Goal: Task Accomplishment & Management: Complete application form

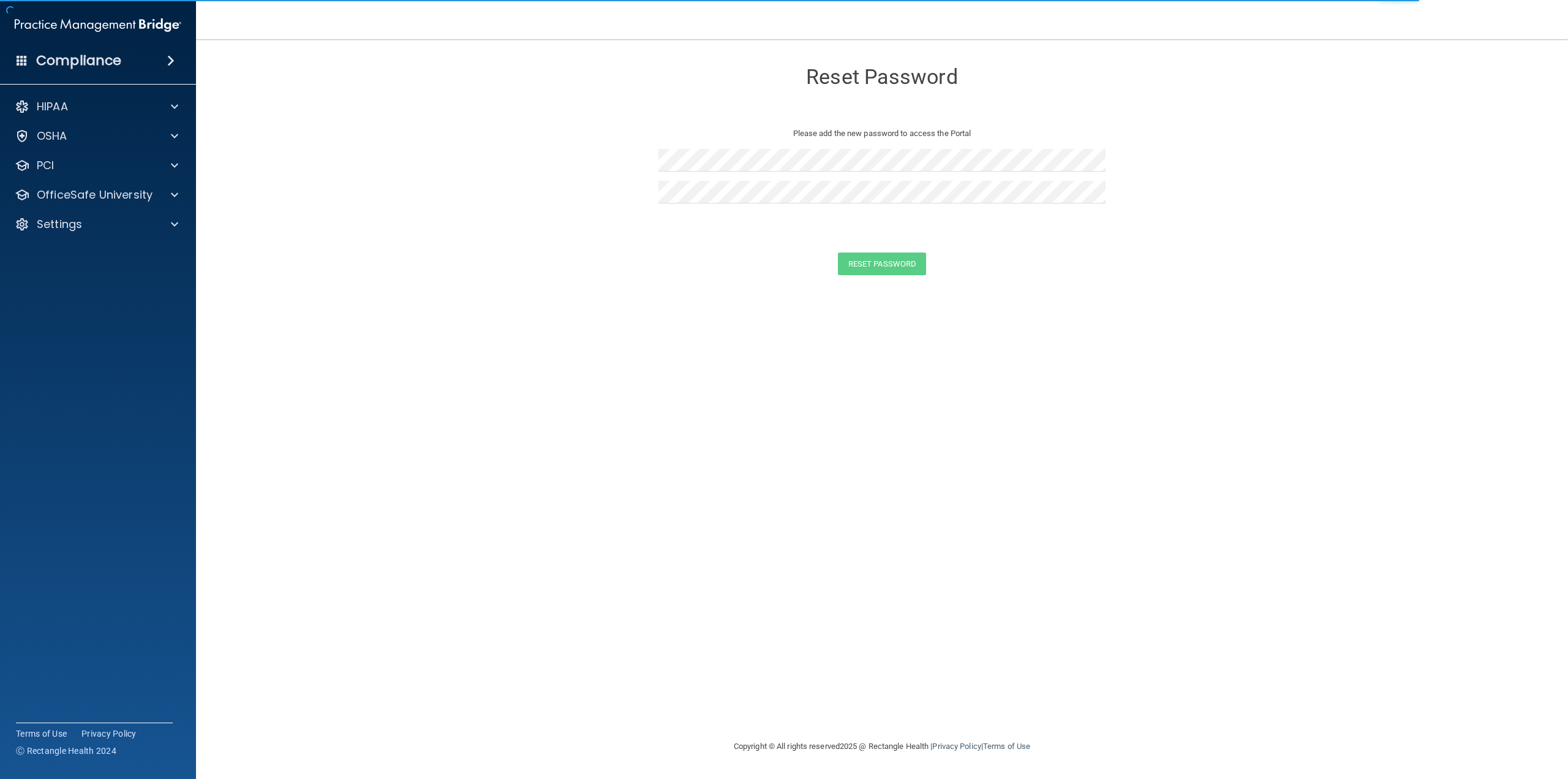
click at [623, 179] on form "Reset Password Please add the new password to access the Portal Reset Password …" at bounding box center [881, 170] width 1323 height 239
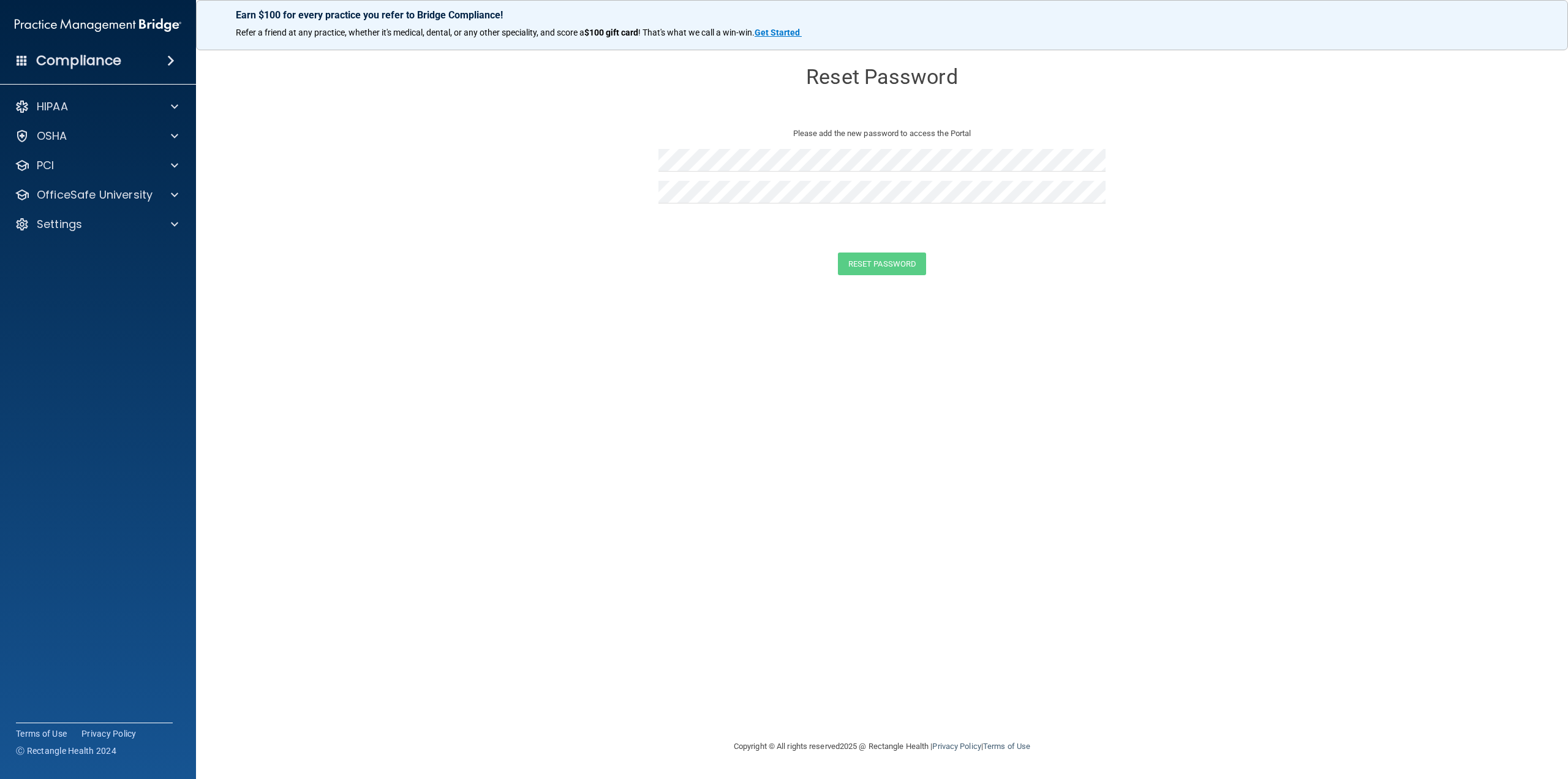
click at [649, 158] on form "Reset Password Please add the new password to access the Portal Reset Password …" at bounding box center [881, 170] width 1323 height 239
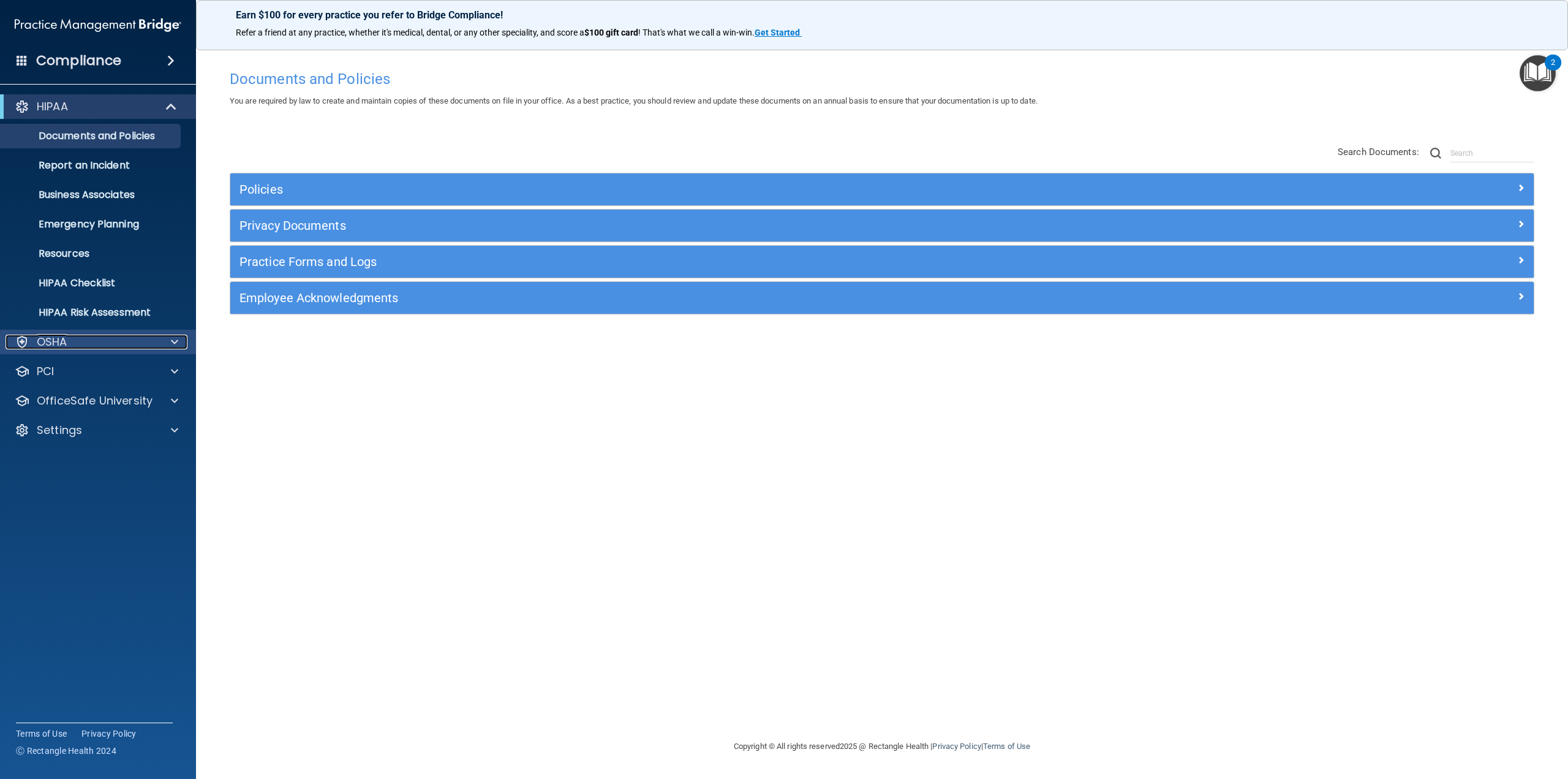
click at [178, 342] on span at bounding box center [174, 342] width 7 height 15
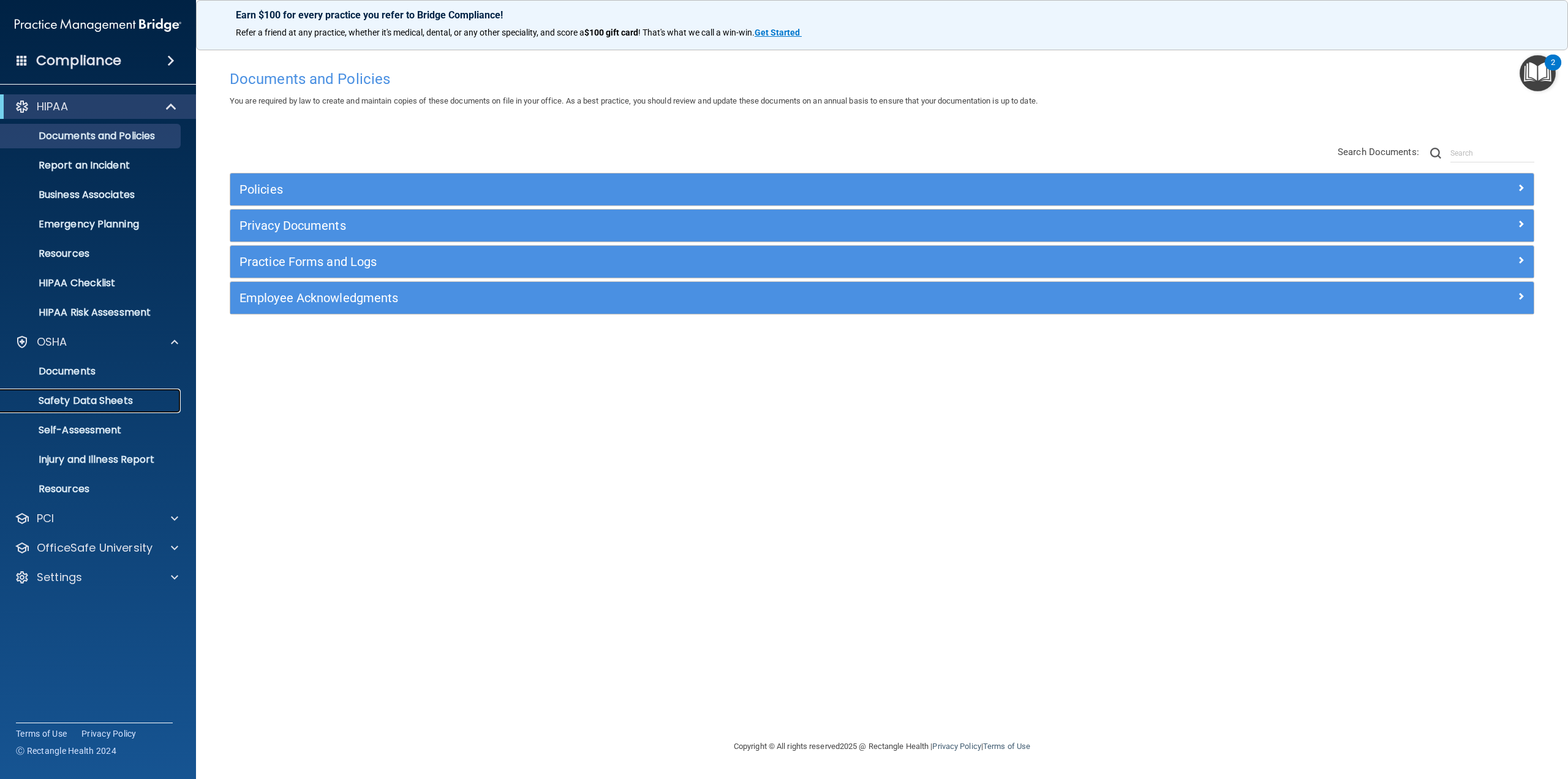
click at [101, 404] on p "Safety Data Sheets" at bounding box center [92, 401] width 167 height 13
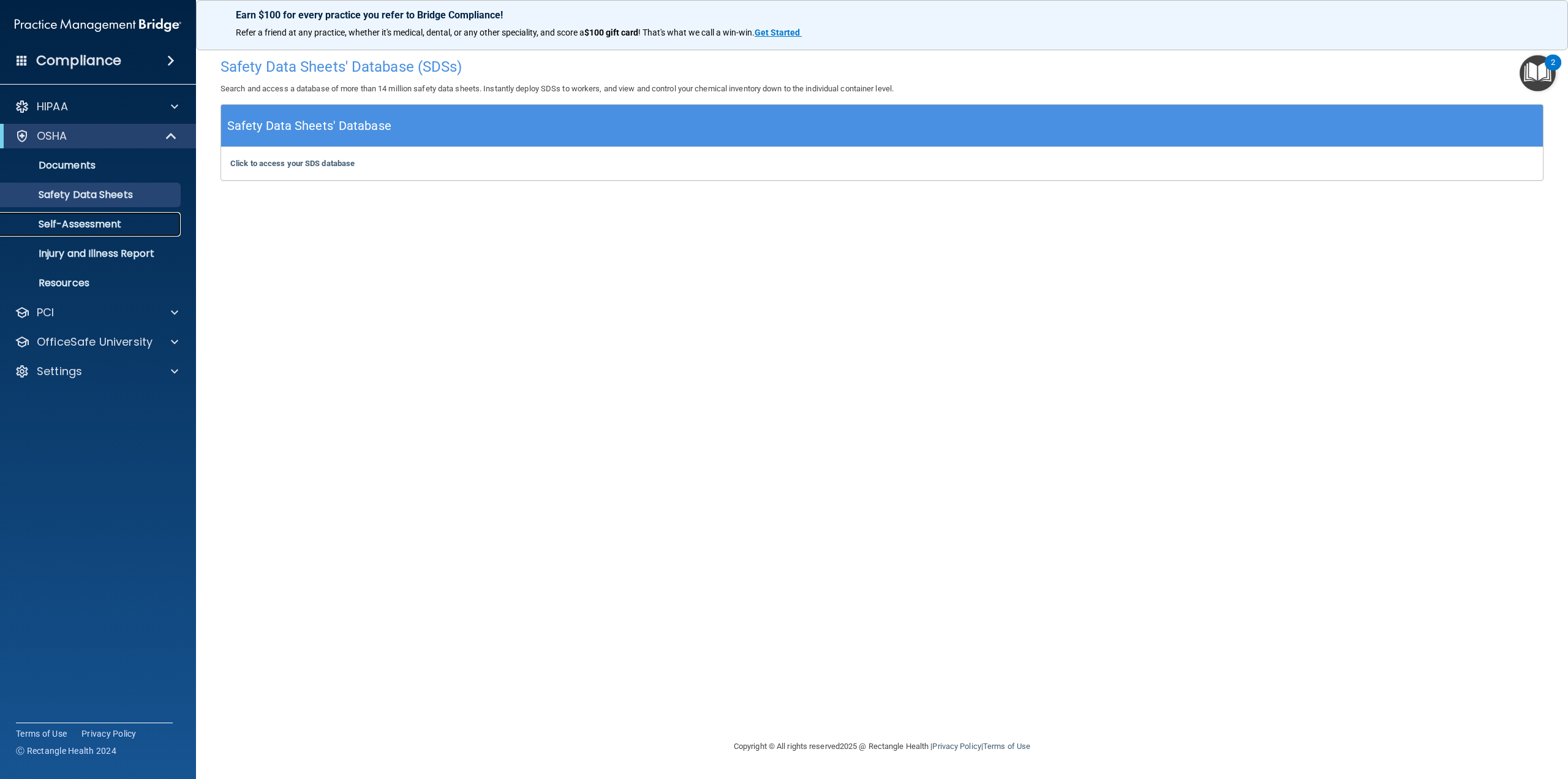
click at [79, 218] on p "Self-Assessment" at bounding box center [92, 224] width 167 height 13
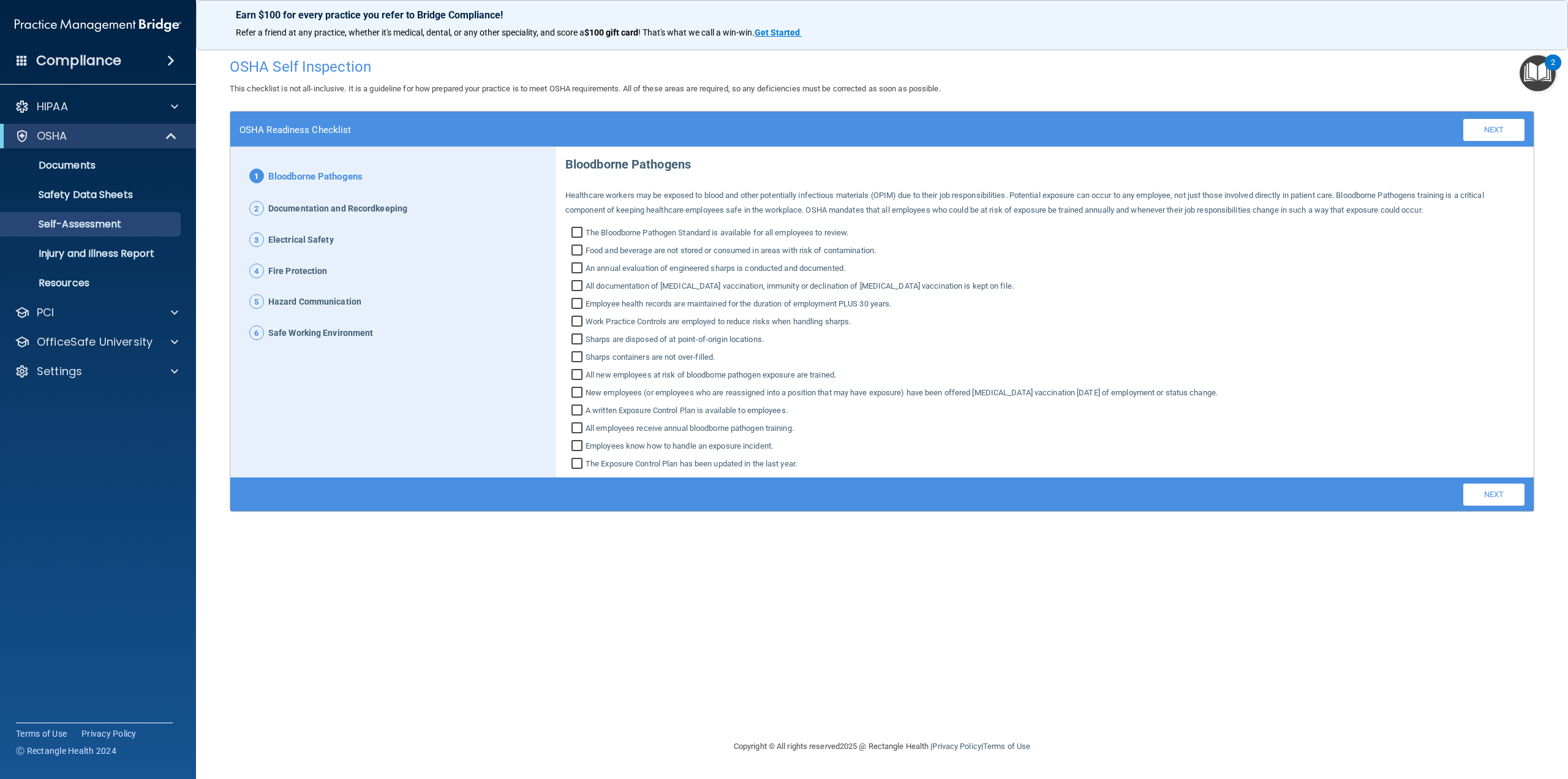
click at [576, 231] on input "The Bloodborne Pathogen Standard is available for all employees to review." at bounding box center [579, 234] width 15 height 13
checkbox input "true"
click at [578, 248] on input "Food and beverage are not stored or consumed in areas with risk of contaminatio…" at bounding box center [579, 252] width 15 height 13
checkbox input "true"
click at [574, 267] on input "An annual evaluation of engineered sharps is conducted and documented." at bounding box center [579, 269] width 15 height 13
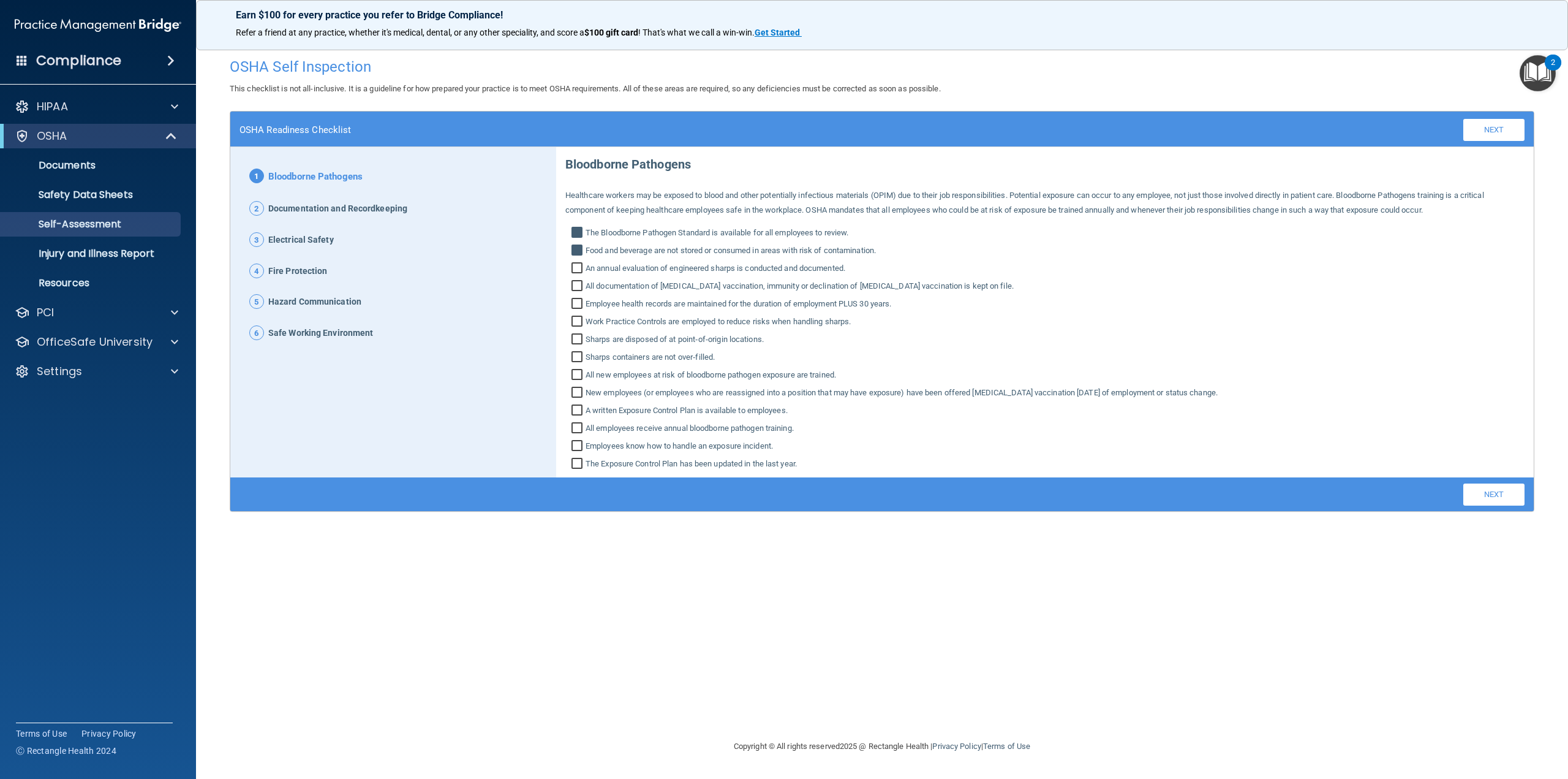
checkbox input "true"
click at [579, 289] on input "All documentation of Hepatitis B vaccination, immunity or declination of Hepati…" at bounding box center [579, 287] width 15 height 13
checkbox input "true"
click at [579, 303] on input "Employee health records are maintained for the duration of employment PLUS 30 y…" at bounding box center [579, 306] width 15 height 13
checkbox input "true"
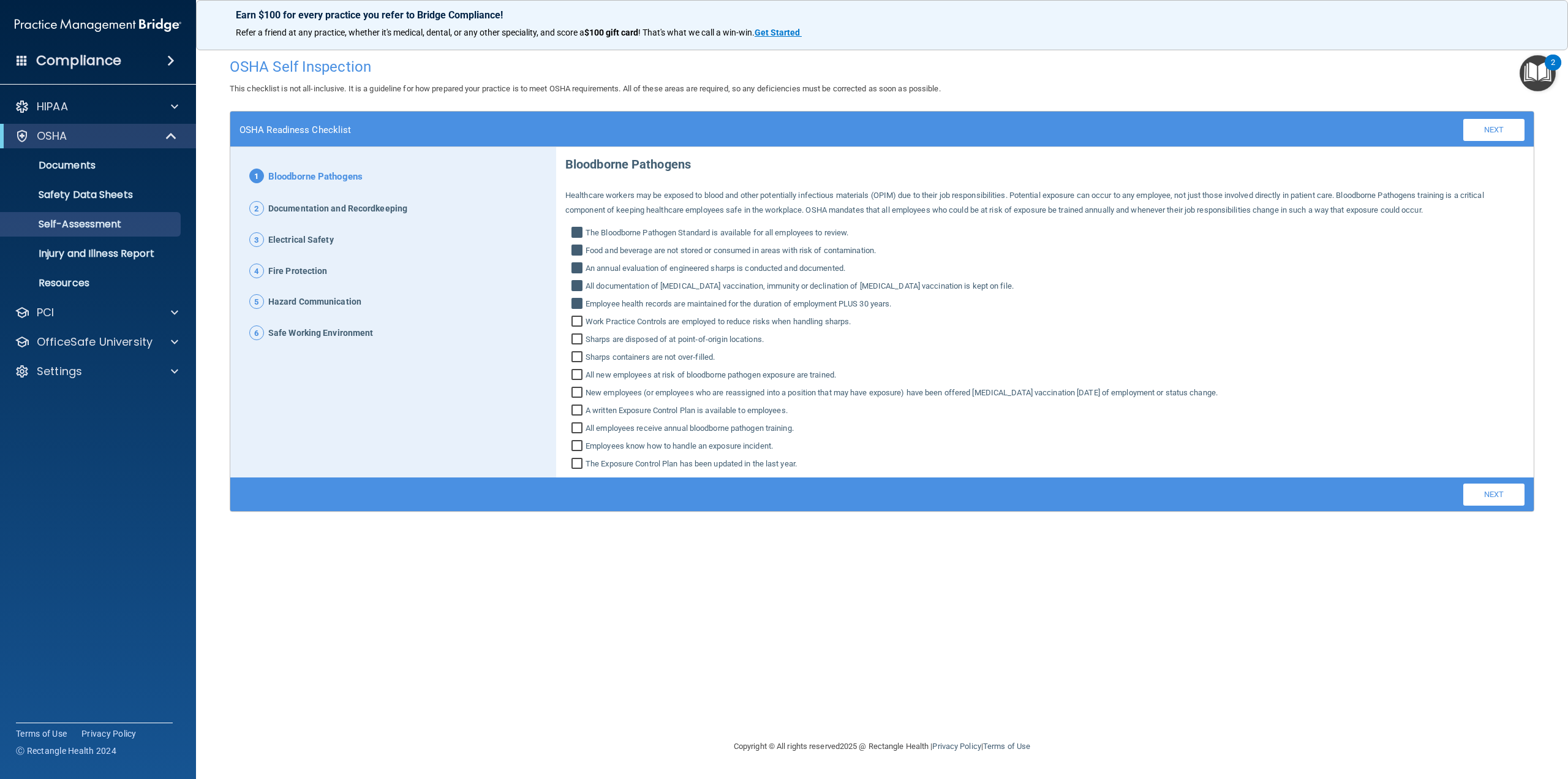
click at [579, 324] on input "Work Practice Controls are employed to reduce risks when handling sharps." at bounding box center [579, 323] width 15 height 13
checkbox input "true"
click at [579, 345] on input "Sharps are disposed of at point‐of‐origin locations." at bounding box center [579, 341] width 15 height 13
checkbox input "true"
click at [580, 354] on input "Sharps containers are not over‐filled." at bounding box center [579, 358] width 15 height 13
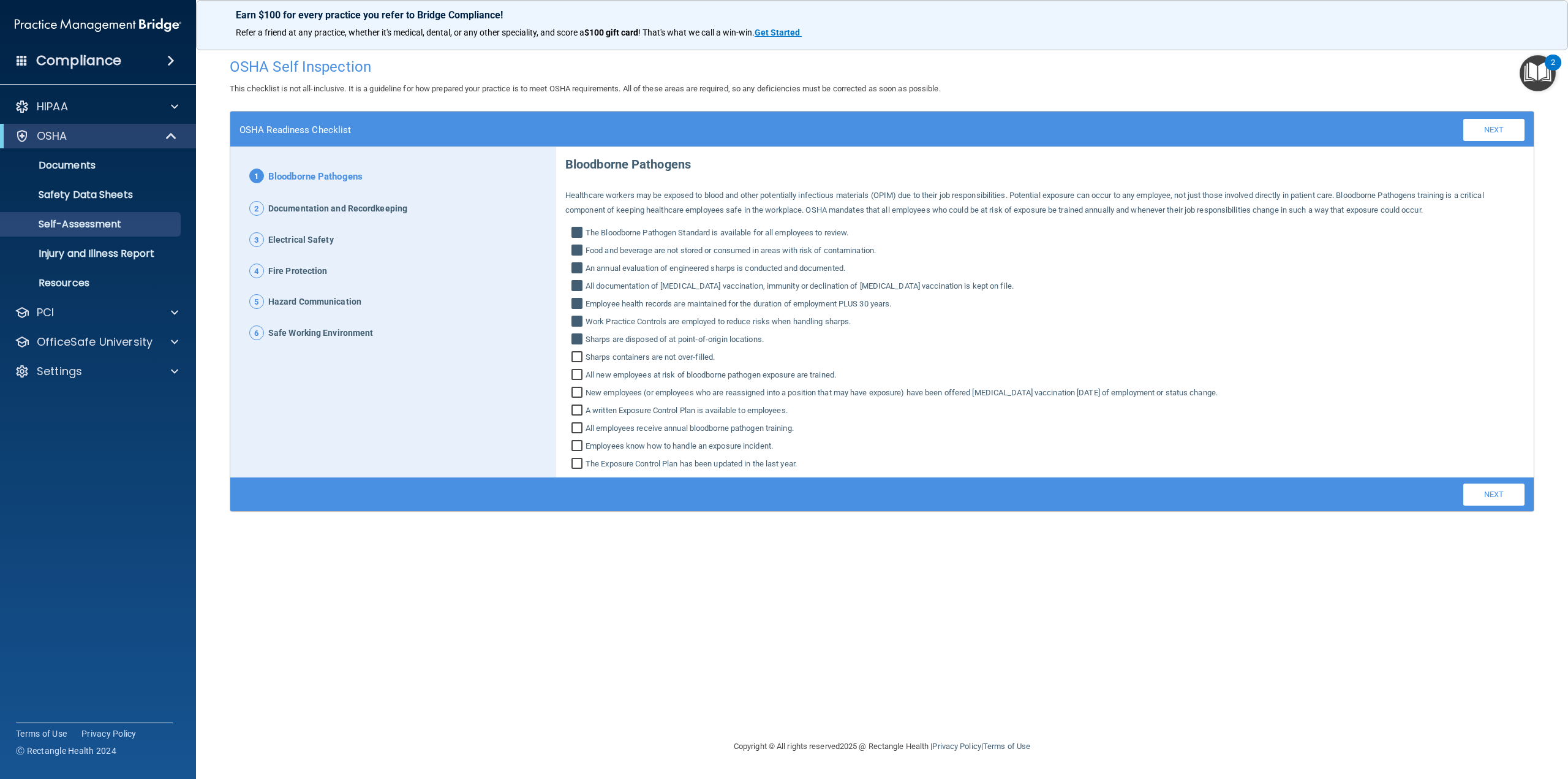
checkbox input "true"
click at [580, 384] on div "Bloodborne Pathogens Healthcare workers may be exposed to blood and other poten…" at bounding box center [1045, 308] width 959 height 324
click at [579, 375] on input "All new employees at risk of bloodborne pathogen exposure are trained." at bounding box center [579, 376] width 15 height 13
checkbox input "true"
click at [579, 388] on input "New employees (or employees who are reassigned into a position that may have ex…" at bounding box center [579, 394] width 15 height 13
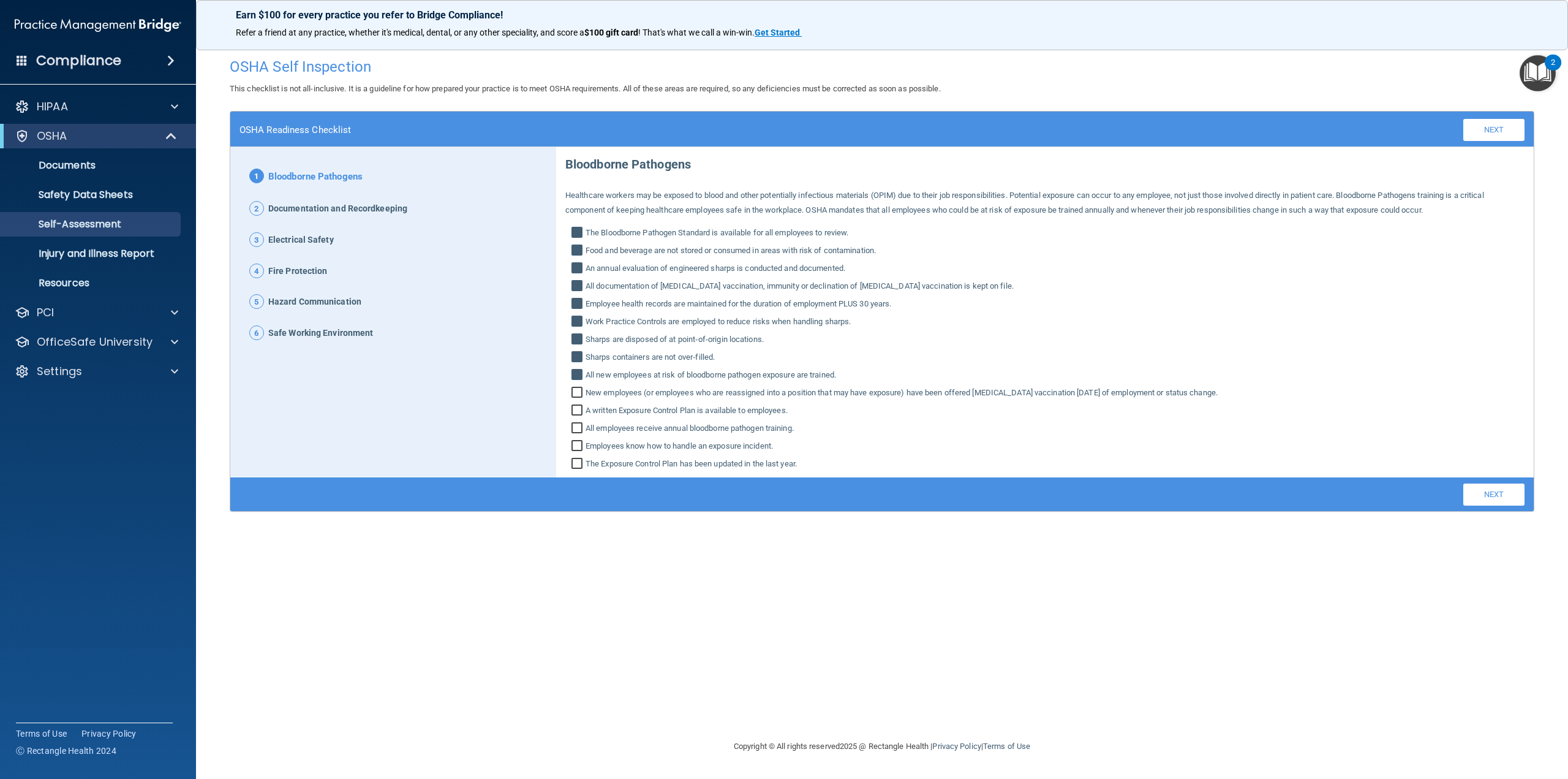
checkbox input "true"
drag, startPoint x: 580, startPoint y: 399, endPoint x: 579, endPoint y: 414, distance: 15.0
click at [580, 400] on div "Bloodborne Pathogens Healthcare workers may be exposed to blood and other poten…" at bounding box center [1045, 308] width 959 height 324
click at [576, 407] on input "A written Exposure Control Plan is available to employees." at bounding box center [579, 412] width 15 height 13
checkbox input "true"
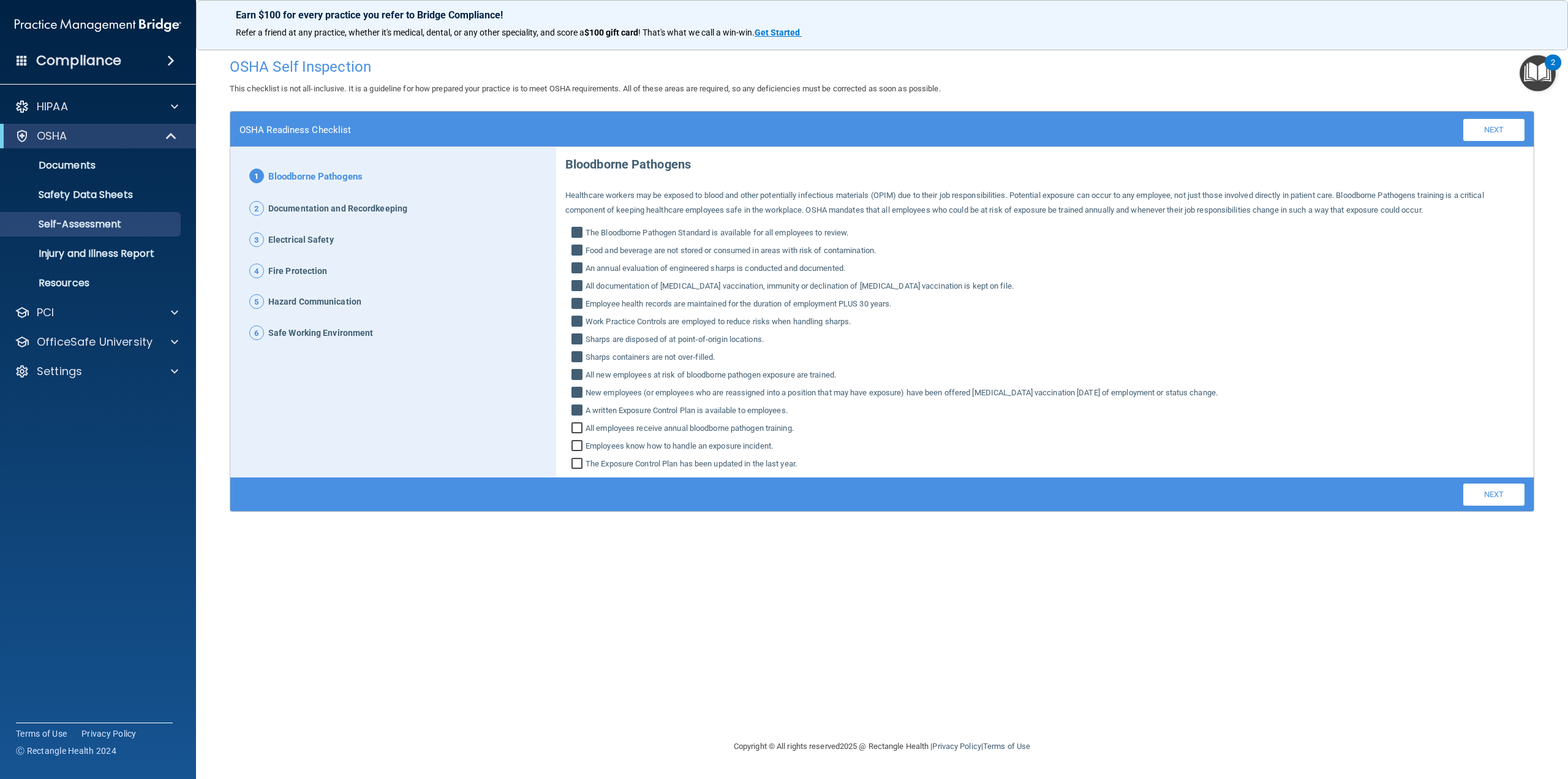
click at [577, 425] on input "All employees receive annual bloodborne pathogen training." at bounding box center [579, 430] width 15 height 13
checkbox input "true"
click at [577, 439] on label "Employees know how to handle an exposure incident." at bounding box center [1045, 446] width 959 height 15
click at [577, 441] on input "Employees know how to handle an exposure incident." at bounding box center [579, 447] width 15 height 13
checkbox input "true"
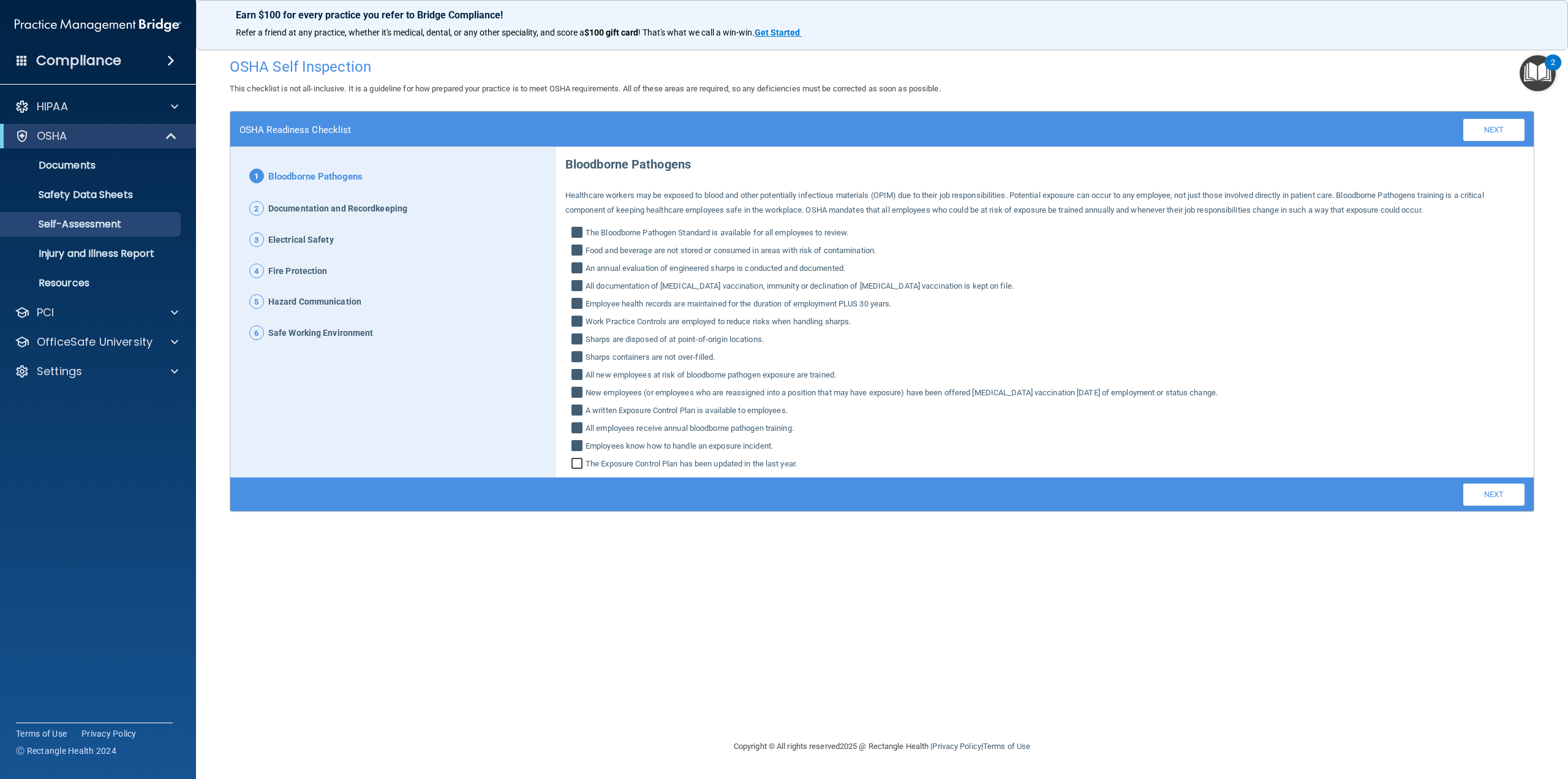
click at [579, 462] on input "The Exposure Control Plan has been updated in the last year." at bounding box center [579, 465] width 15 height 13
checkbox input "true"
click at [1479, 488] on link "Next" at bounding box center [1495, 494] width 62 height 22
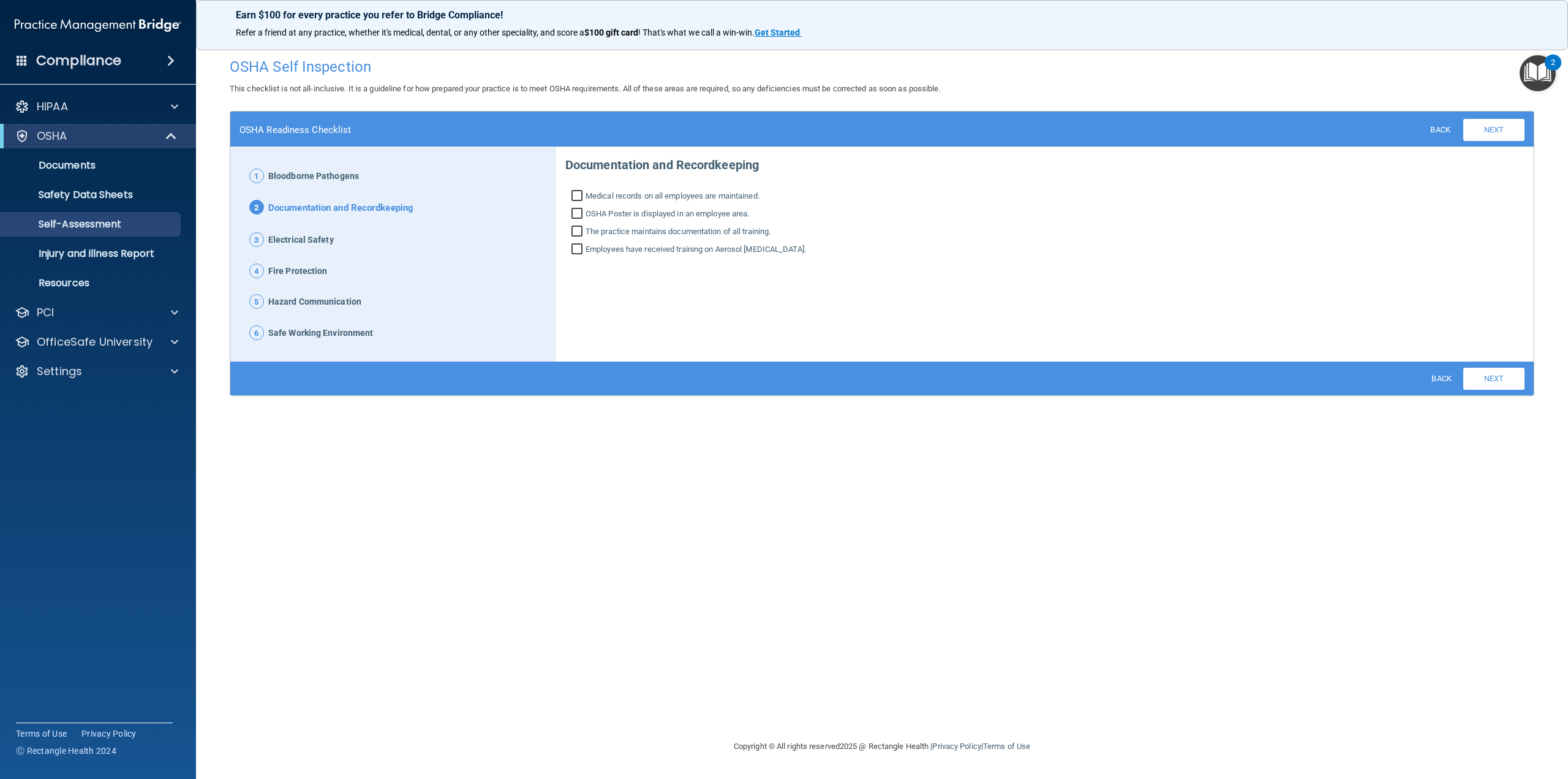
click at [580, 193] on input "Medical records on all employees are maintained." at bounding box center [579, 198] width 15 height 13
checkbox input "true"
click at [579, 213] on input "OSHA Poster is displayed in an employee area." at bounding box center [579, 215] width 15 height 13
checkbox input "true"
click at [577, 229] on input "The practice maintains documentation of all training." at bounding box center [579, 233] width 15 height 13
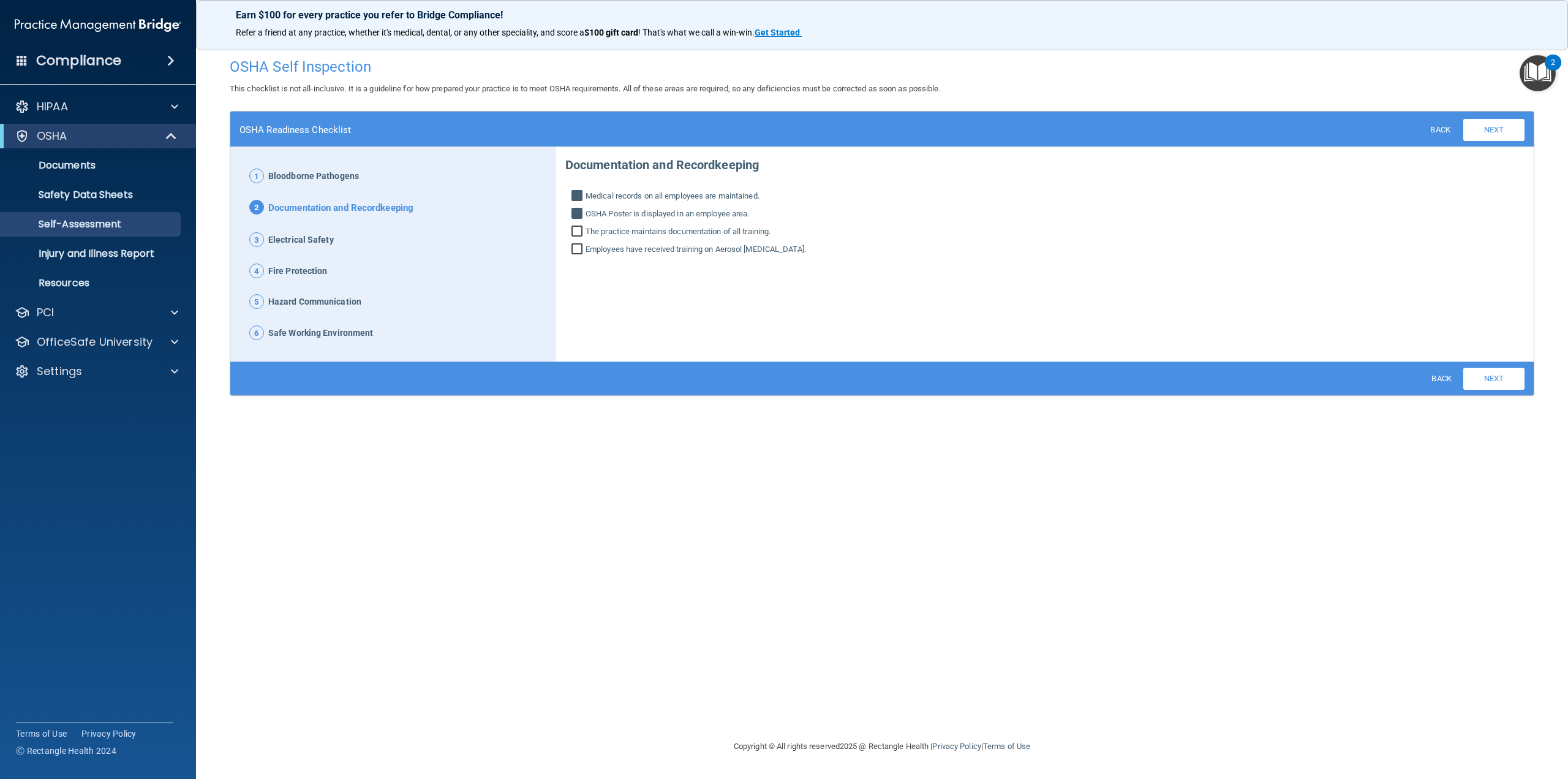
checkbox input "true"
click at [575, 247] on input "Employees have received training on Aerosol Transmissible Diseases." at bounding box center [579, 251] width 15 height 13
checkbox input "true"
click at [1483, 375] on link "Next" at bounding box center [1495, 378] width 62 height 22
click at [573, 188] on div "Electrical Safety Grounded outlets or cords are not bypassed or modified. Circu…" at bounding box center [1045, 211] width 959 height 127
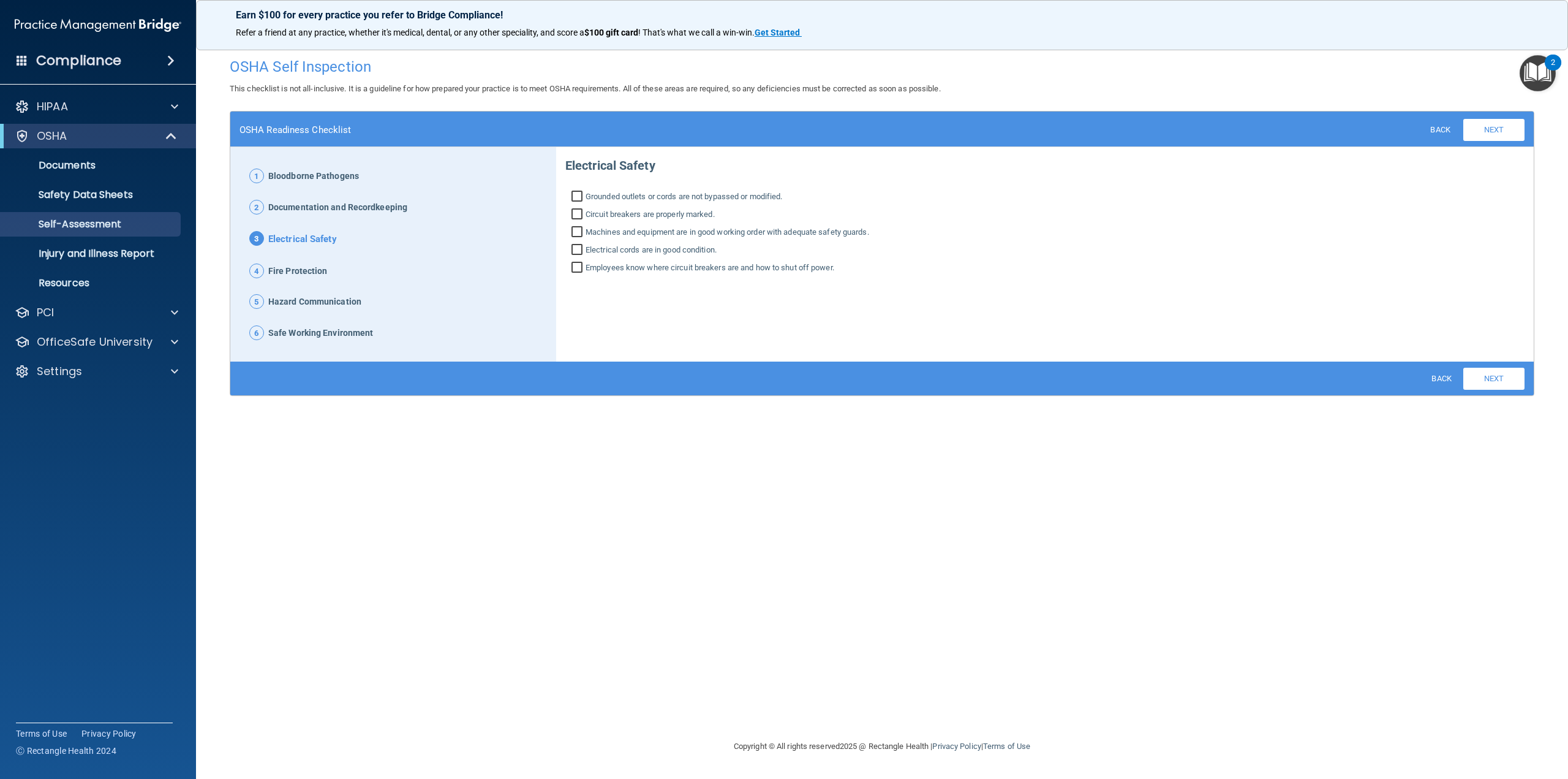
click at [573, 194] on input "Grounded outlets or cords are not bypassed or modified." at bounding box center [579, 198] width 15 height 13
checkbox input "true"
click at [577, 214] on input "Circuit breakers are properly marked." at bounding box center [579, 216] width 15 height 13
checkbox input "true"
click at [580, 232] on input "Machines and equipment are in good working order with adequate safety guards." at bounding box center [579, 234] width 15 height 13
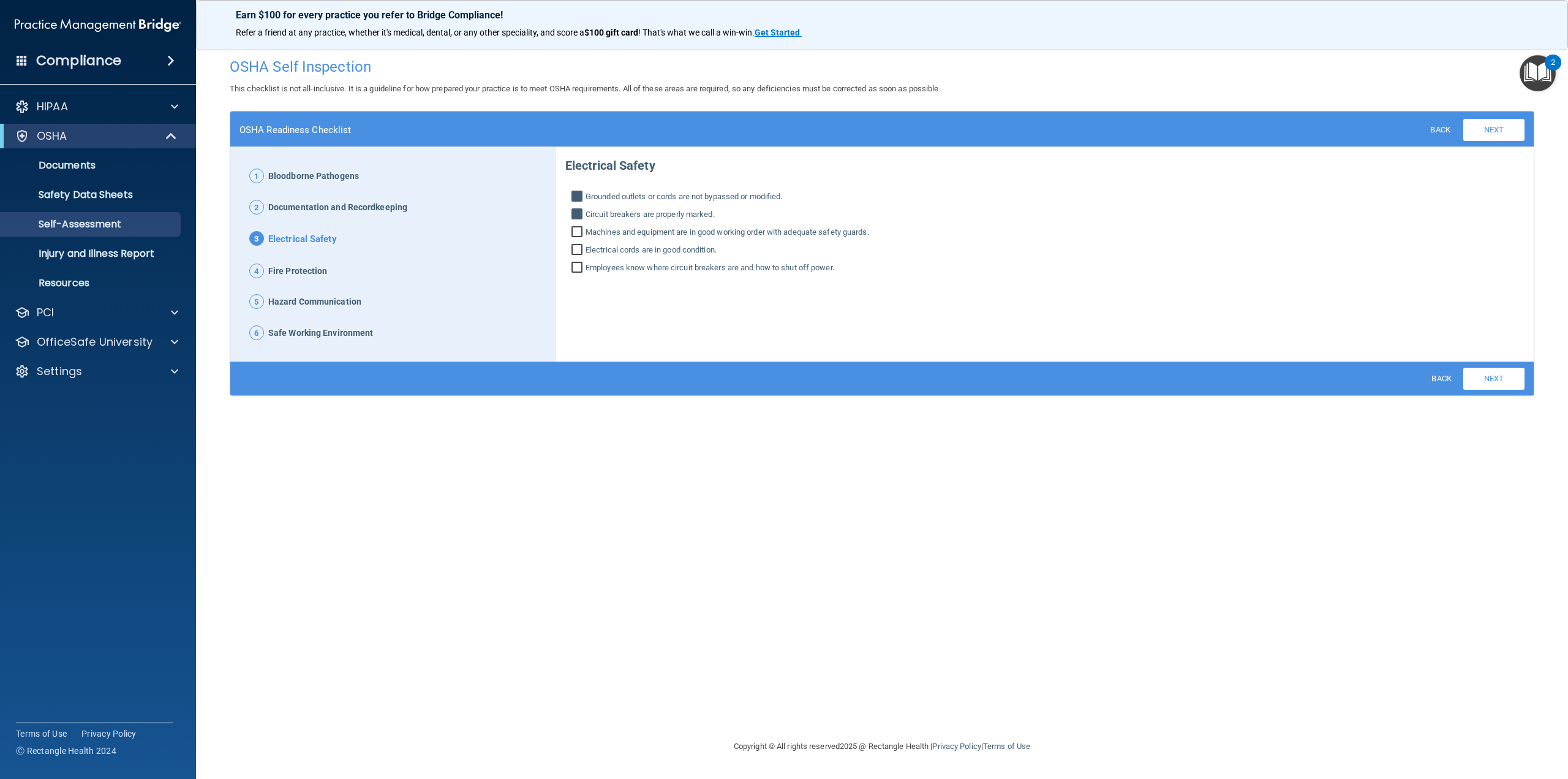
checkbox input "true"
click at [579, 253] on input "Electrical cords are in good condition." at bounding box center [579, 251] width 15 height 13
checkbox input "true"
click at [579, 265] on input "Employees know where circuit breakers are and how to shut off power." at bounding box center [579, 269] width 15 height 13
checkbox input "true"
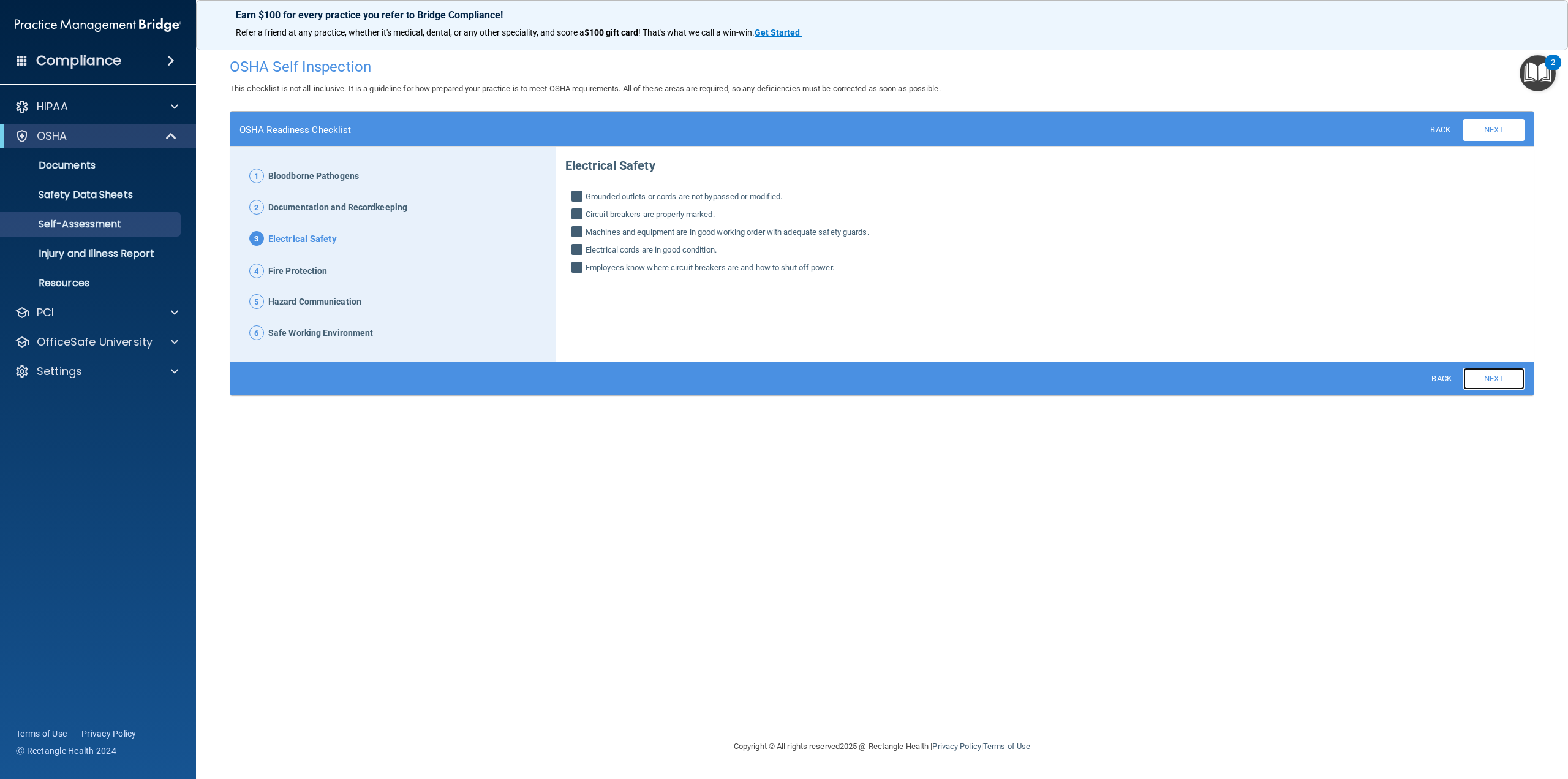
click at [1471, 373] on link "Next" at bounding box center [1495, 378] width 62 height 22
click at [575, 193] on input "A fire and emergency plan exists, and employees are aware of it." at bounding box center [579, 199] width 15 height 13
checkbox input "true"
click at [575, 217] on input "Fire extinguishers are charged and an inspection tag is present." at bounding box center [579, 217] width 15 height 13
checkbox input "true"
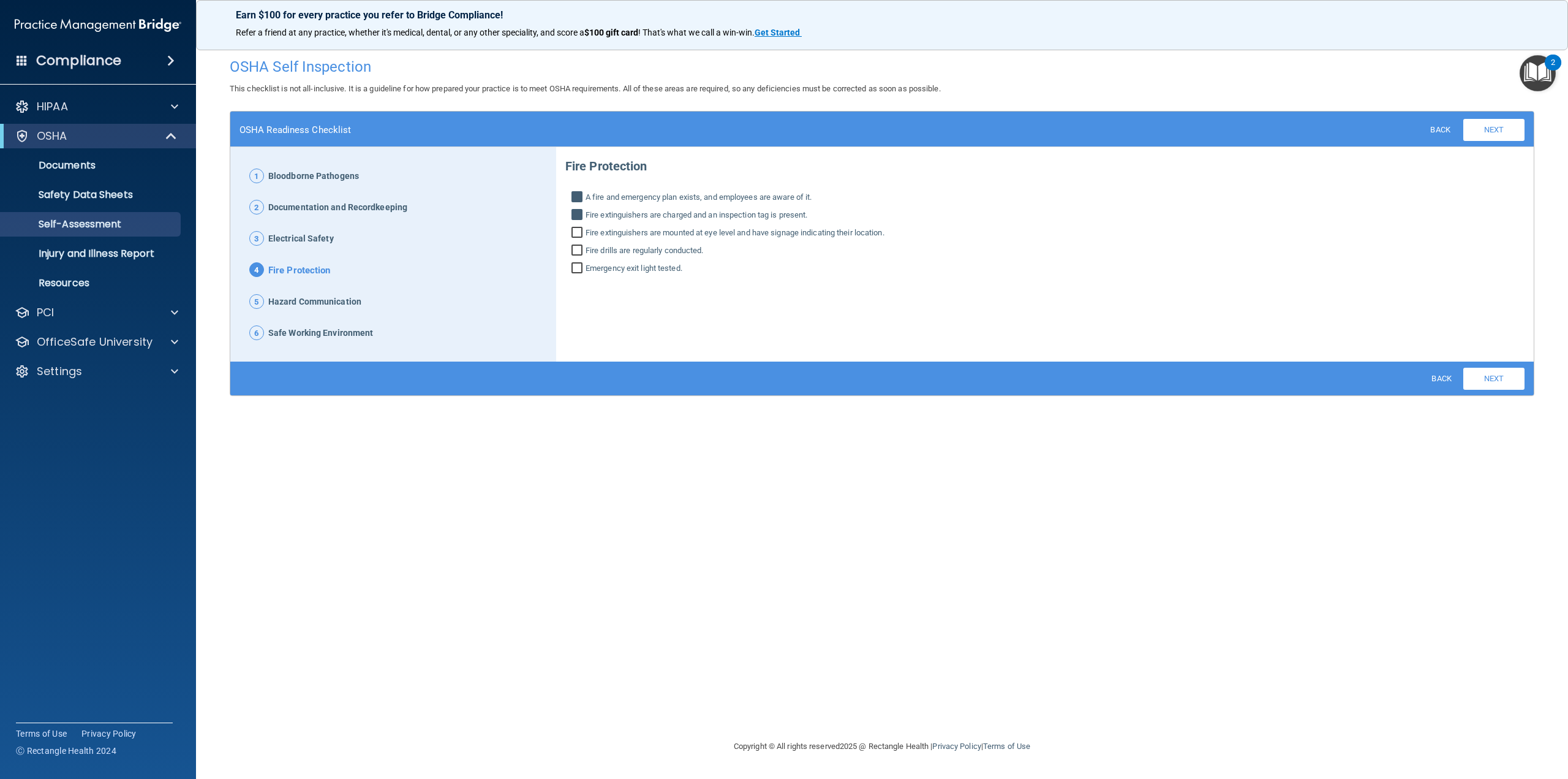
click at [582, 238] on input "Fire extinguishers are mounted at eye level and have signage indicating their l…" at bounding box center [579, 234] width 15 height 13
checkbox input "true"
click at [577, 247] on input "Fire drills are regularly conducted." at bounding box center [579, 252] width 15 height 13
checkbox input "true"
drag, startPoint x: 577, startPoint y: 267, endPoint x: 611, endPoint y: 267, distance: 34.0
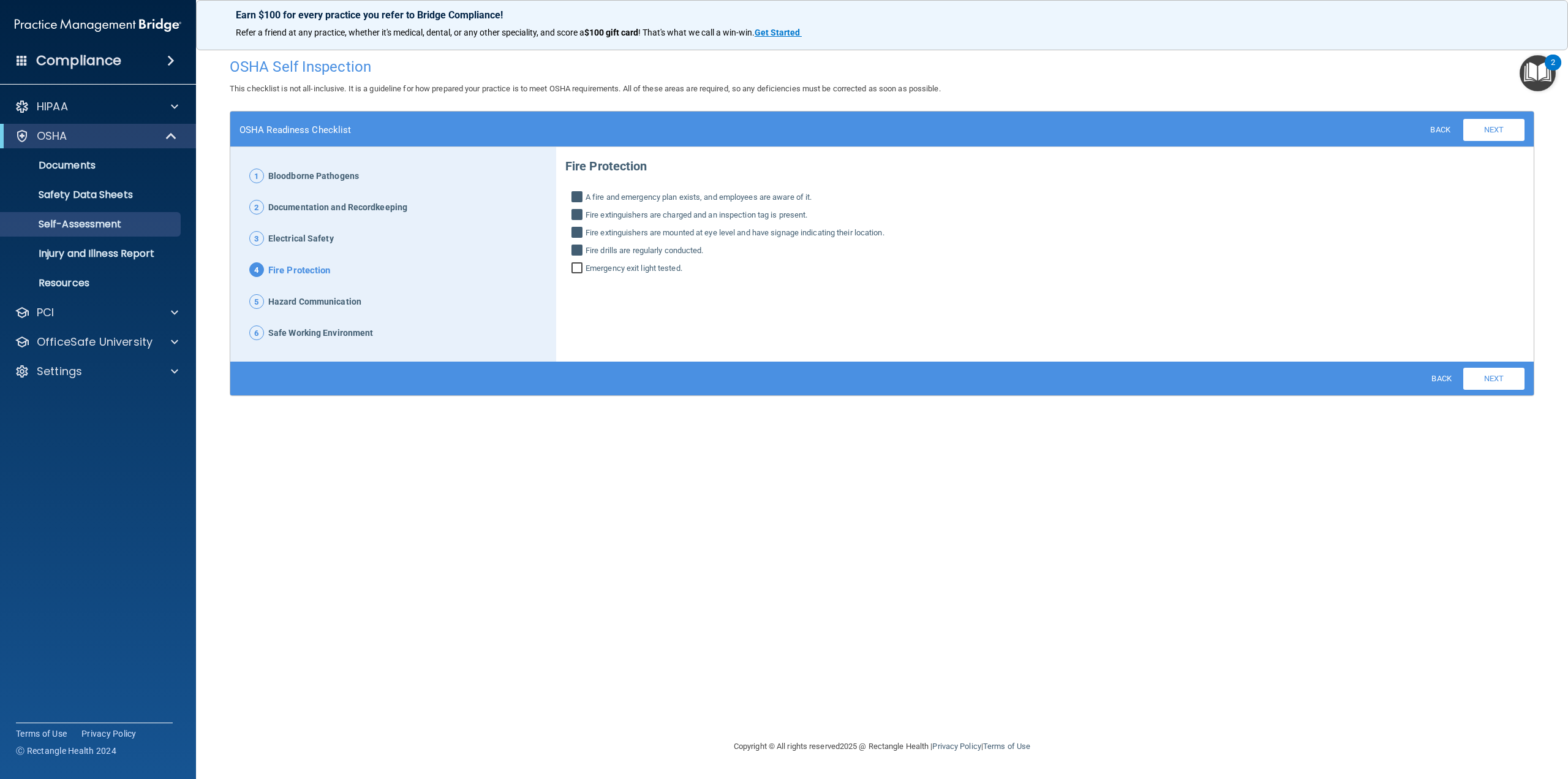
click at [577, 268] on input "Emergency exit light tested." at bounding box center [579, 269] width 15 height 13
checkbox input "true"
click at [1483, 380] on link "Next" at bounding box center [1495, 378] width 62 height 22
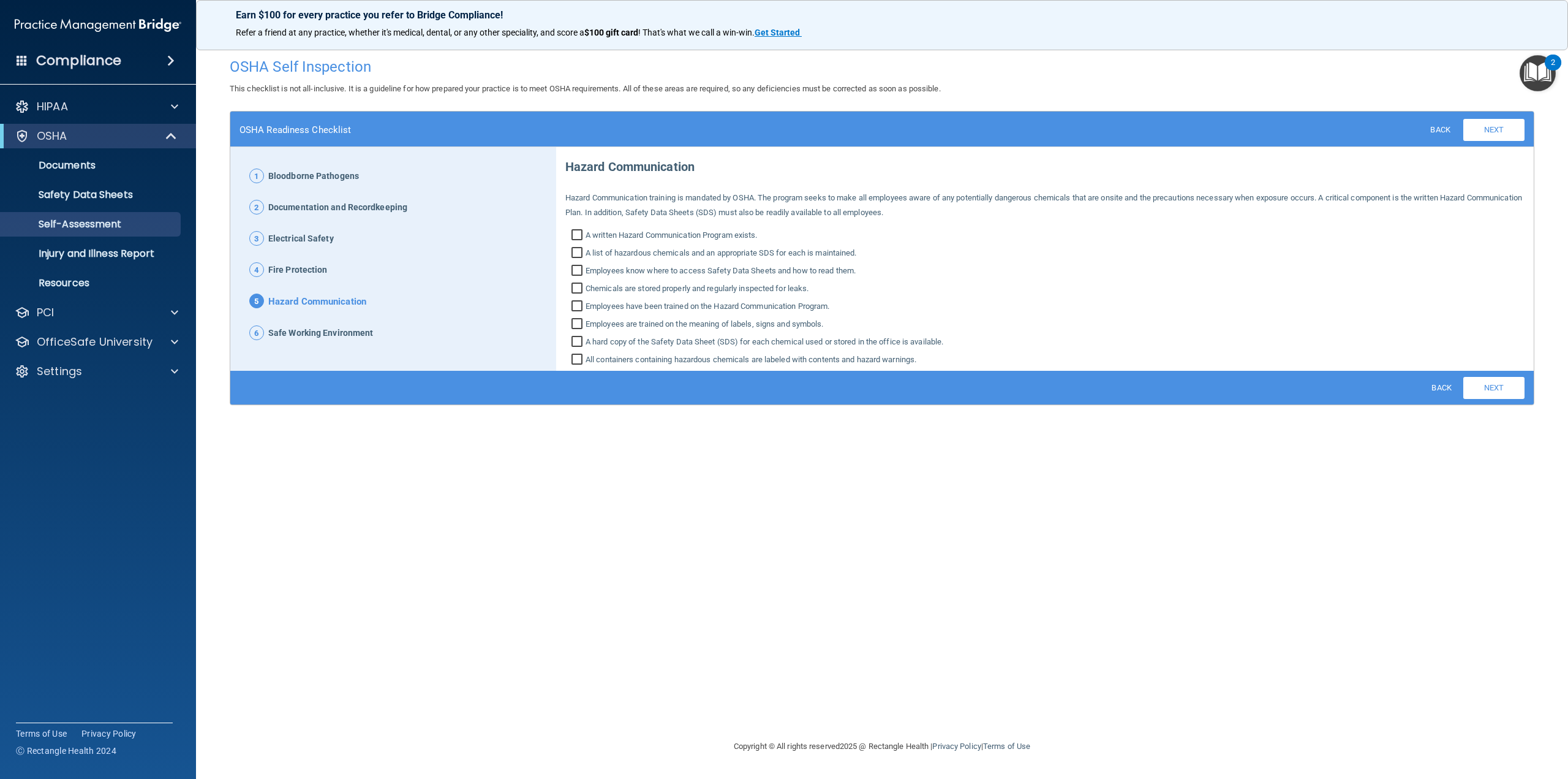
click at [573, 235] on input "A written Hazard Communication Program exists." at bounding box center [579, 237] width 15 height 13
checkbox input "true"
click at [577, 252] on input "A list of hazardous chemicals and an appropriate SDS for each is maintained." at bounding box center [579, 255] width 15 height 13
checkbox input "true"
click at [579, 269] on input "Employees know where to access Safety Data Sheets and how to read them." at bounding box center [579, 272] width 15 height 13
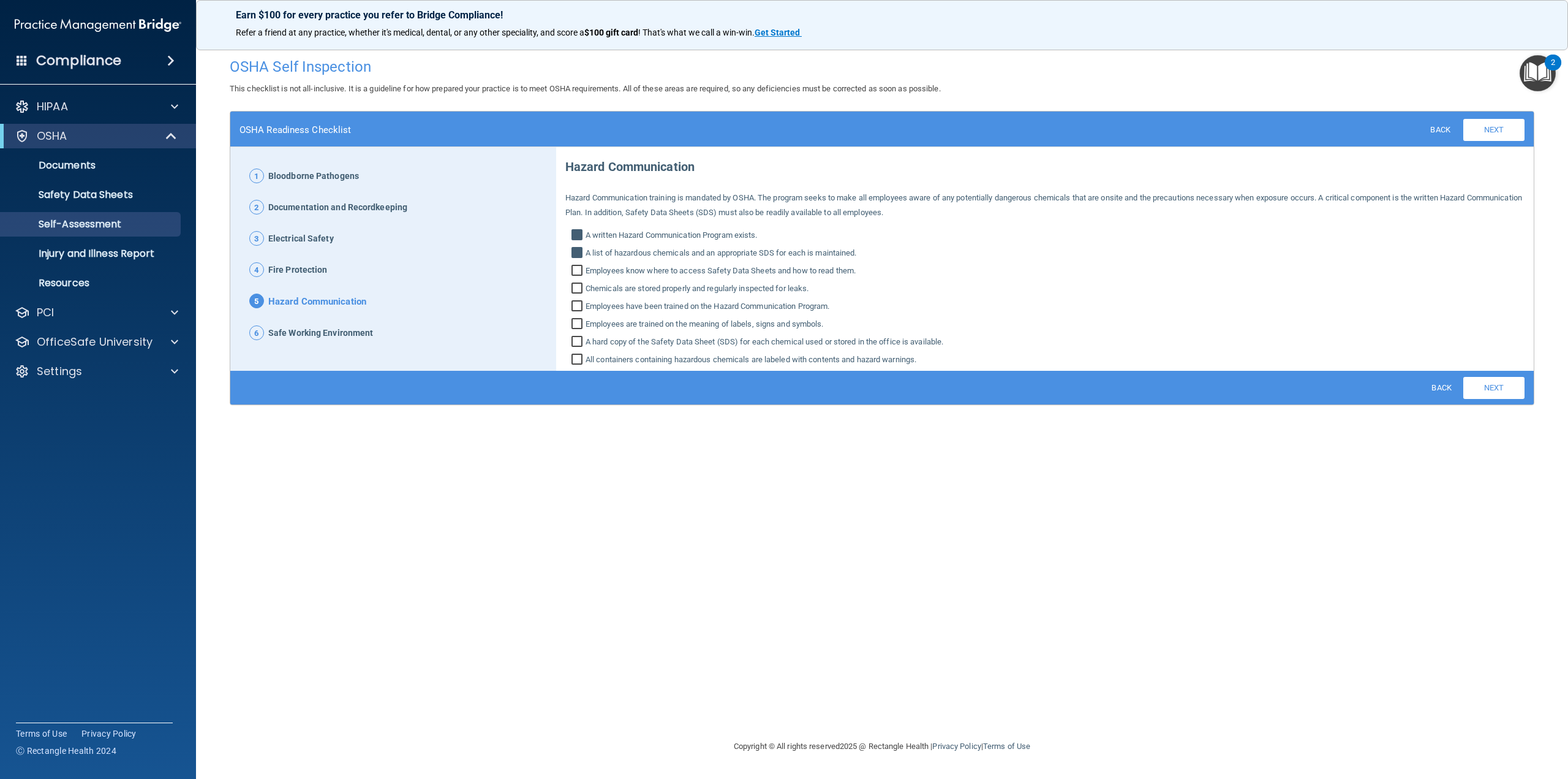
checkbox input "true"
click at [580, 289] on input "Chemicals are stored properly and regularly inspected for leaks." at bounding box center [579, 290] width 15 height 13
checkbox input "true"
click at [579, 310] on input "Employees have been trained on the Hazard Communication Program." at bounding box center [579, 307] width 15 height 13
checkbox input "true"
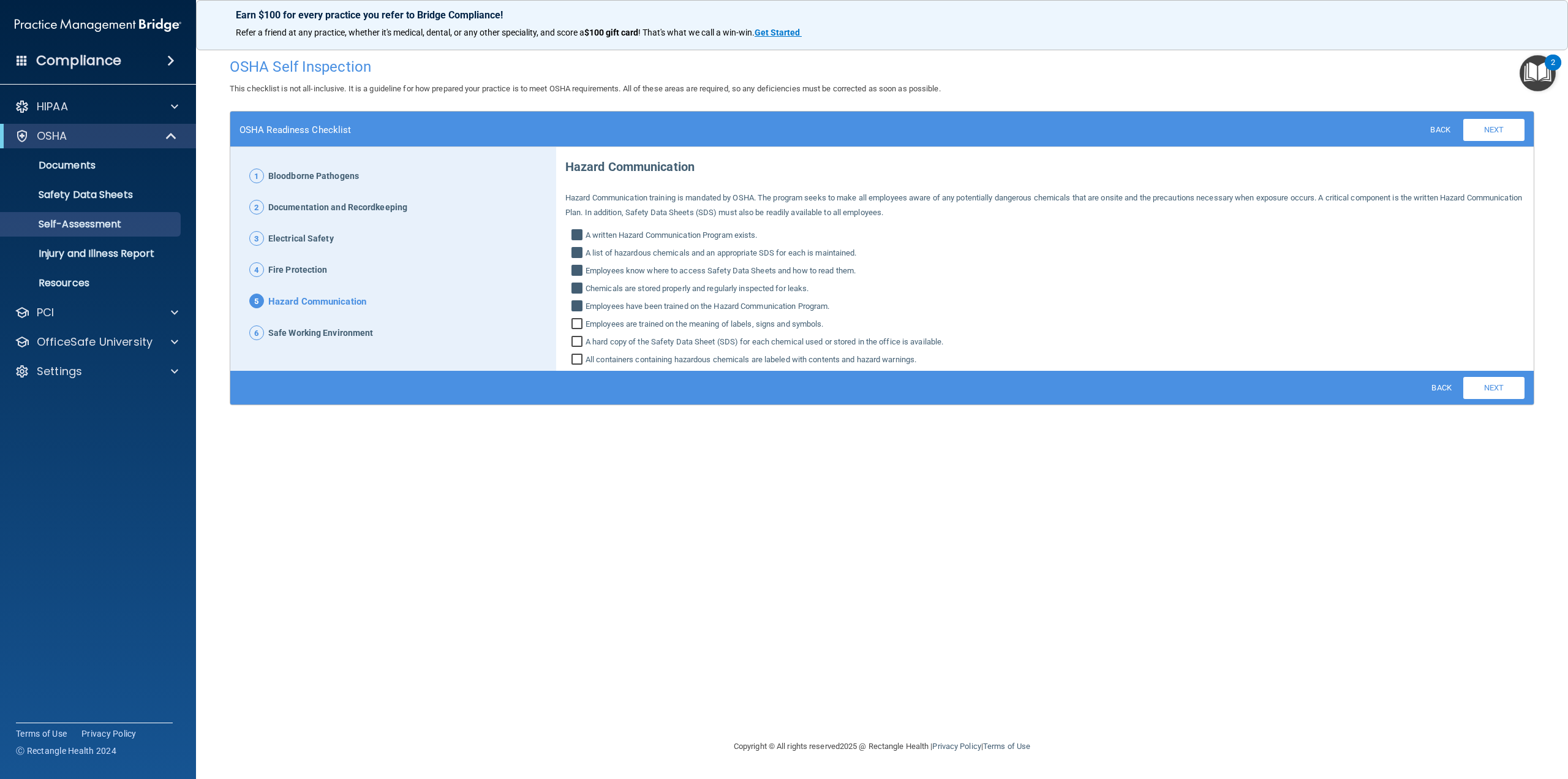
click at [577, 327] on input "Employees are trained on the meaning of labels, signs and symbols." at bounding box center [579, 326] width 15 height 13
checkbox input "true"
drag, startPoint x: 578, startPoint y: 339, endPoint x: 579, endPoint y: 348, distance: 9.1
click at [578, 340] on input "A hard copy of the Safety Data Sheet (SDS) for each chemical used or stored in …" at bounding box center [579, 344] width 15 height 13
checkbox input "true"
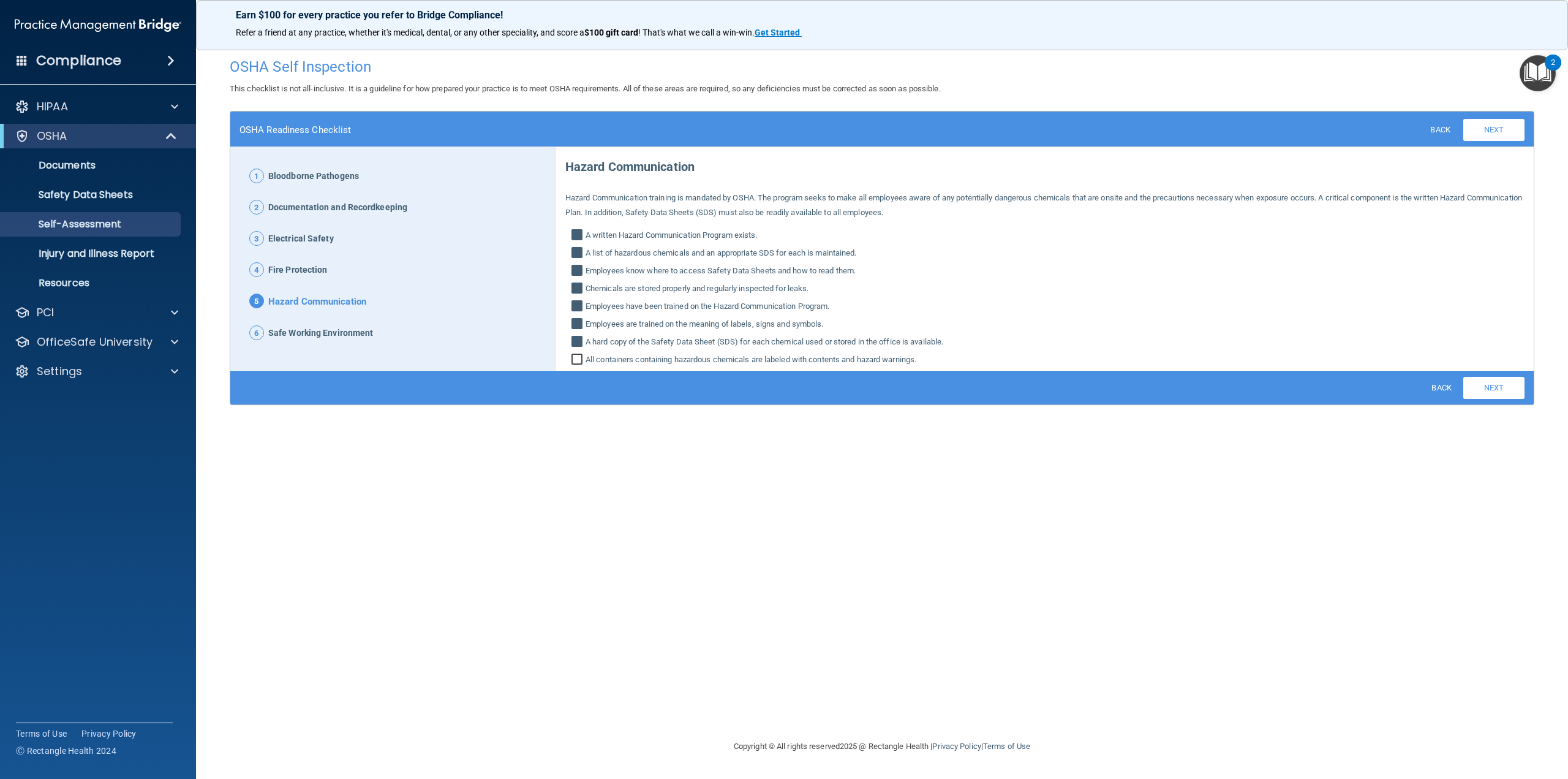
click at [579, 352] on label "All containers containing hazardous chemicals are labeled with contents and haz…" at bounding box center [1045, 359] width 959 height 15
click at [579, 355] on input "All containers containing hazardous chemicals are labeled with contents and haz…" at bounding box center [579, 361] width 15 height 13
checkbox input "true"
click at [1485, 392] on link "Next" at bounding box center [1495, 387] width 62 height 22
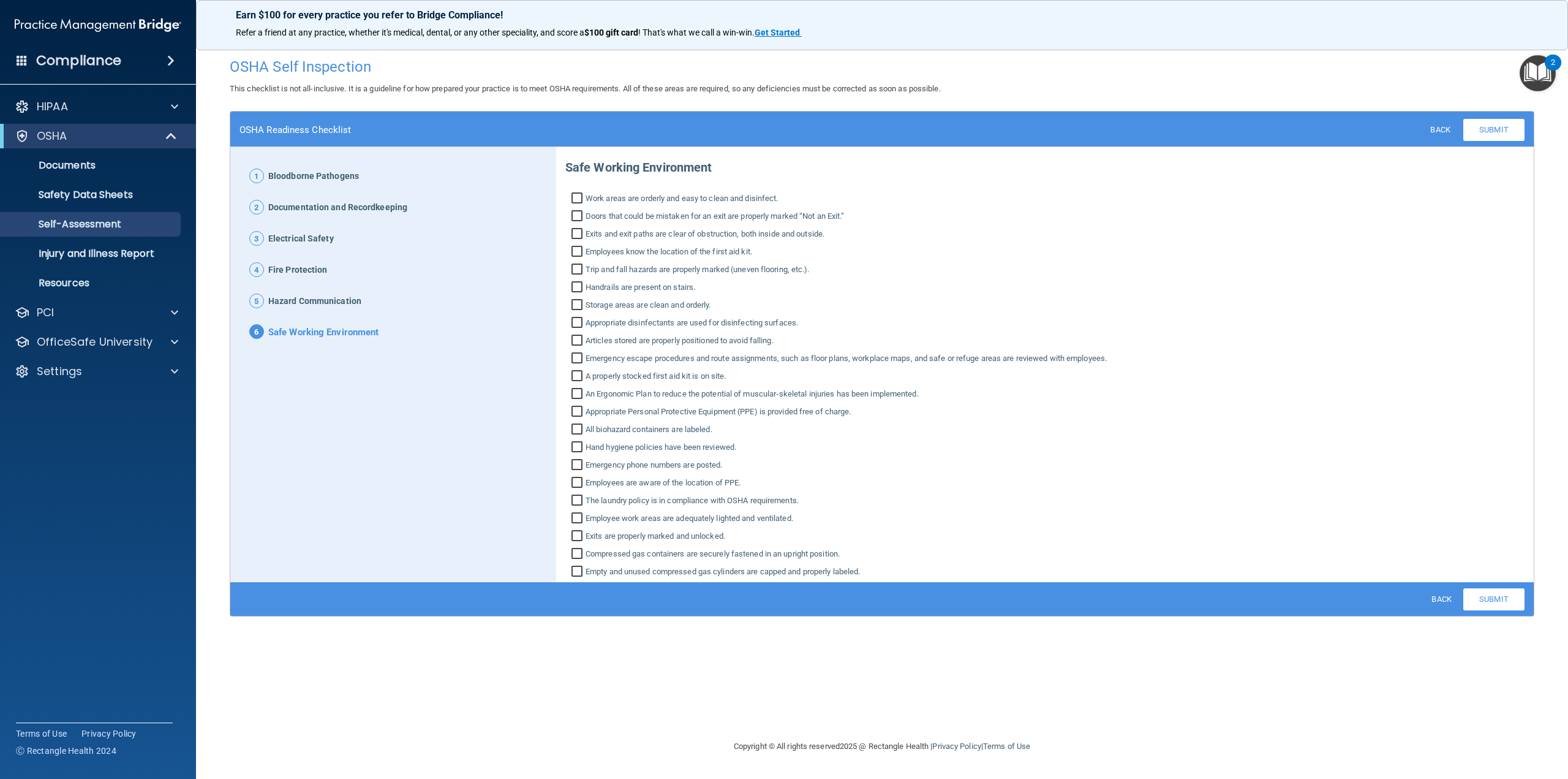
click at [575, 197] on input "Work areas are orderly and easy to clean and disinfect." at bounding box center [579, 200] width 15 height 13
checkbox input "true"
click at [575, 219] on input "Doors that could be mistaken for an exit are properly marked “Not an Exit.”" at bounding box center [579, 218] width 15 height 13
checkbox input "true"
click at [572, 242] on div "Safe Working Environment Work areas are orderly and easy to clean and disinfect…" at bounding box center [1045, 364] width 959 height 429
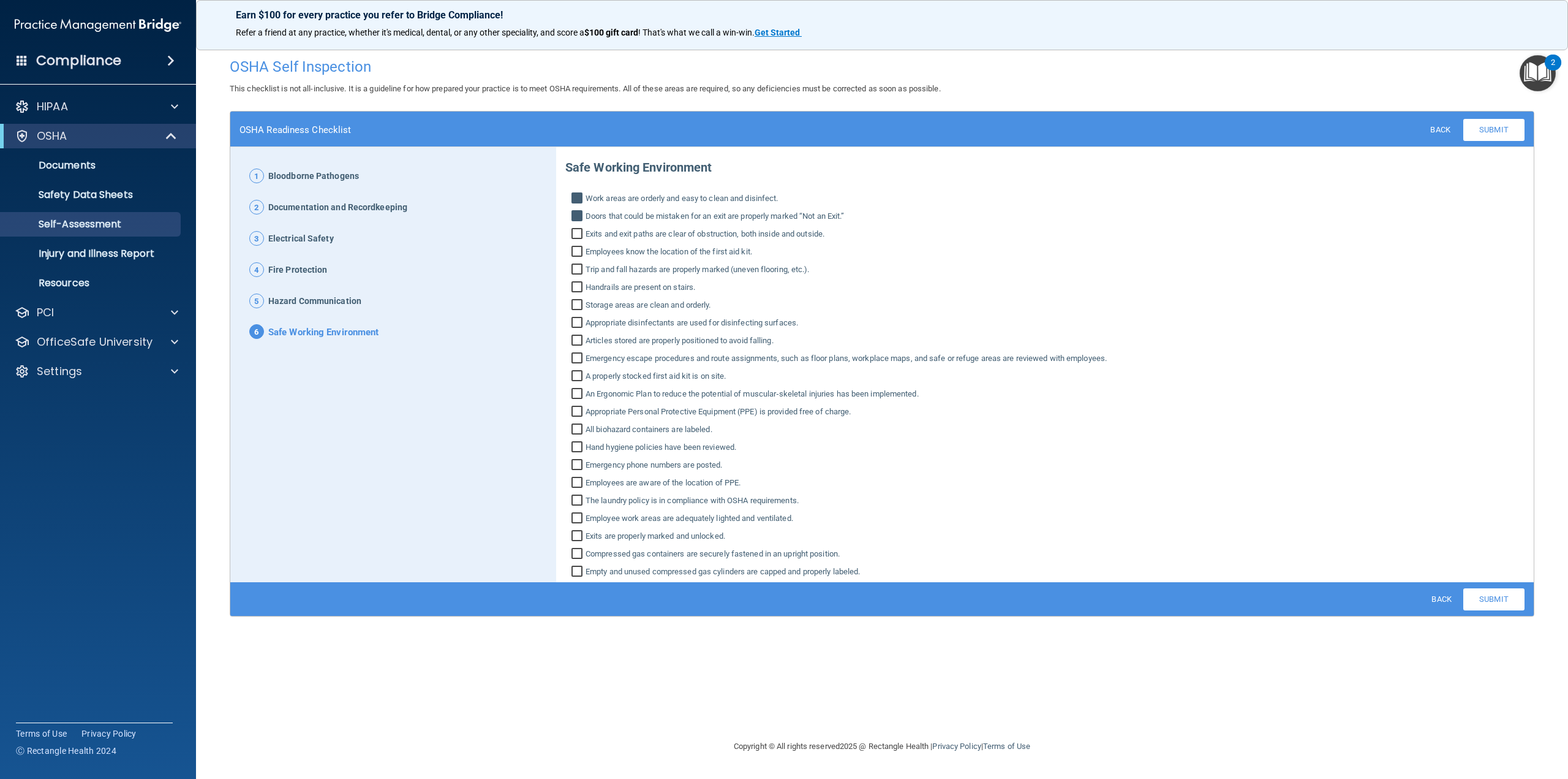
click at [577, 233] on input "Exits and exit paths are clear of obstruction, both inside and outside." at bounding box center [579, 236] width 15 height 13
checkbox input "true"
click at [576, 255] on input "Employees know the location of the first aid kit." at bounding box center [579, 253] width 15 height 13
checkbox input "true"
click at [573, 267] on input "Trip and fall hazards are properly marked (uneven flooring, etc.)." at bounding box center [579, 271] width 15 height 13
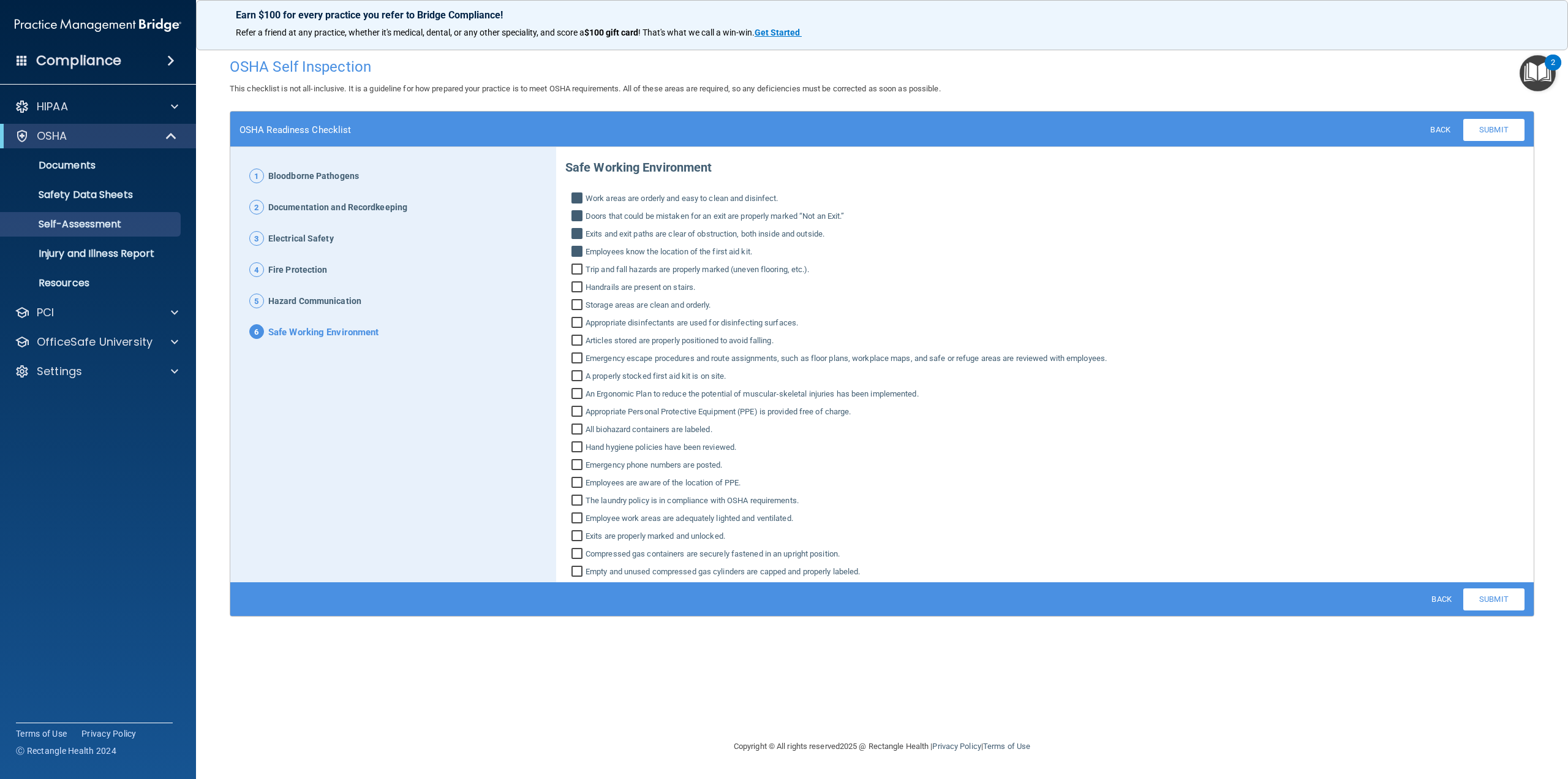
checkbox input "true"
click at [575, 291] on input "Handrails are present on stairs." at bounding box center [579, 288] width 15 height 13
checkbox input "true"
click at [575, 303] on input "Storage areas are clean and orderly." at bounding box center [579, 307] width 15 height 13
checkbox input "true"
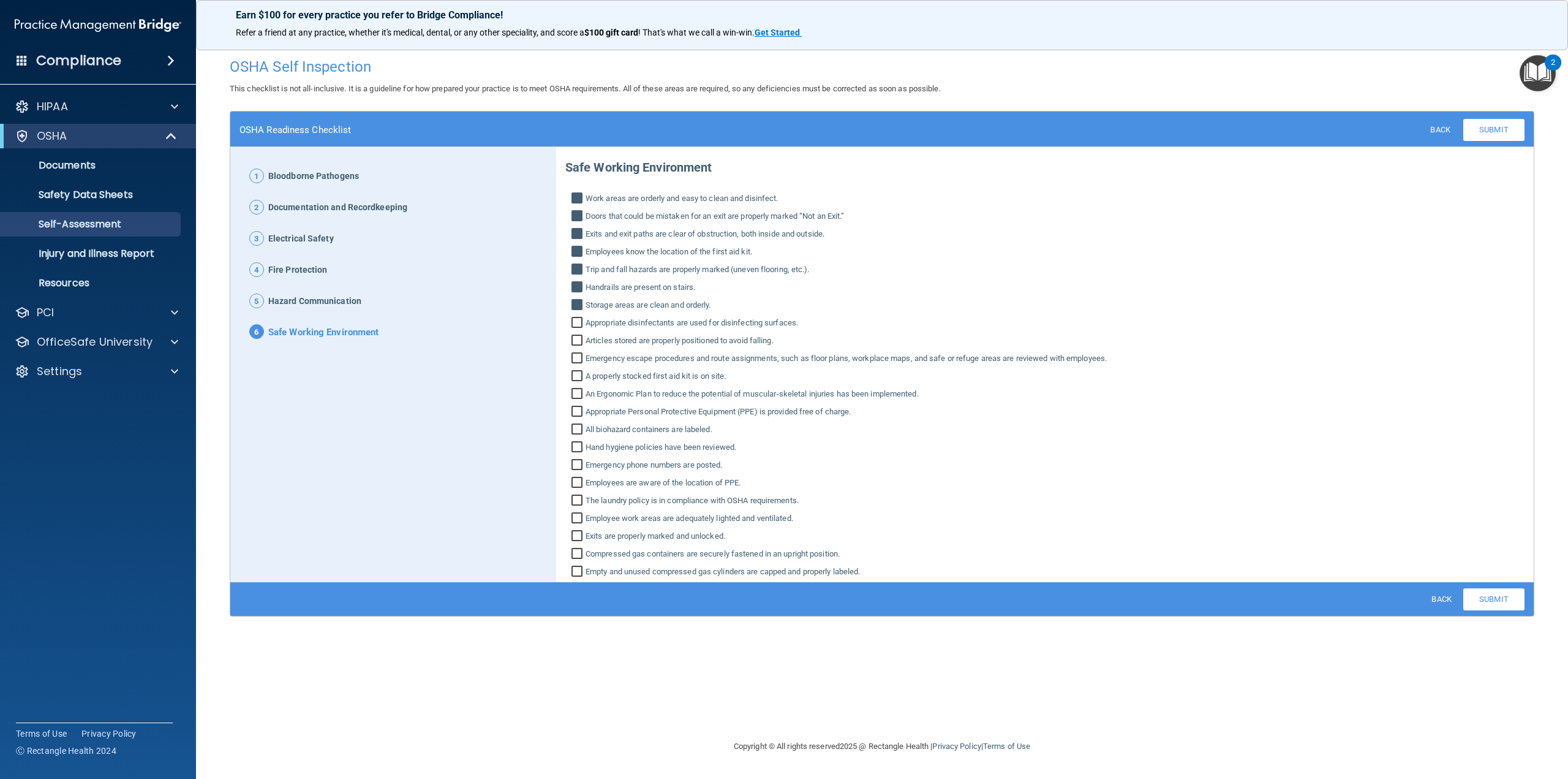
click at [577, 321] on input "Appropriate disinfectants are used for disinfecting surfaces." at bounding box center [579, 325] width 15 height 13
checkbox input "true"
click at [577, 338] on input "Articles stored are properly positioned to avoid falling." at bounding box center [579, 342] width 15 height 13
checkbox input "true"
click at [577, 354] on input "Emergency escape procedures and route assignments, such as floor plans, workpla…" at bounding box center [579, 360] width 15 height 13
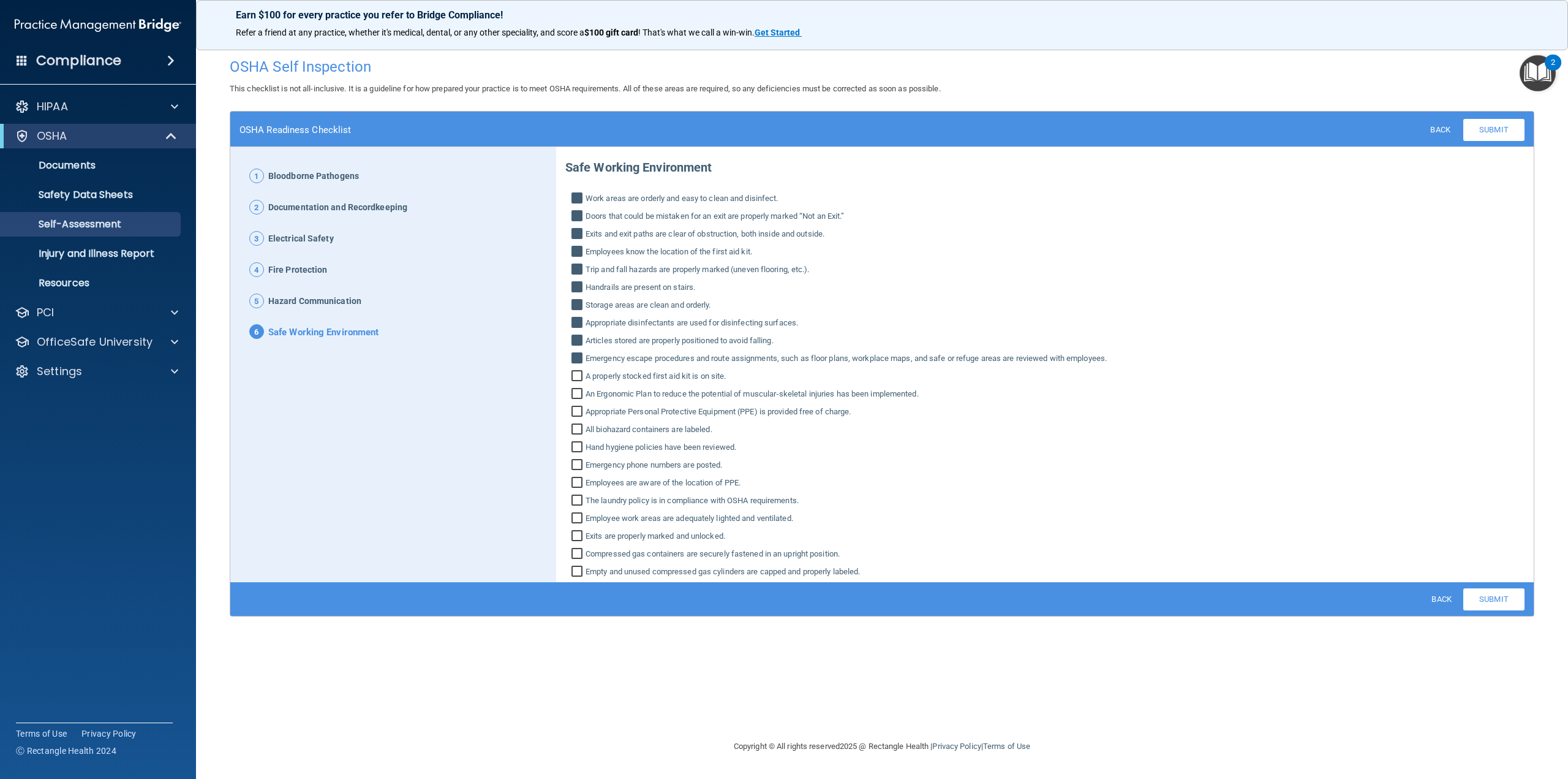
drag, startPoint x: 577, startPoint y: 365, endPoint x: 577, endPoint y: 383, distance: 18.0
click at [577, 365] on input "Emergency escape procedures and route assignments, such as floor plans, workpla…" at bounding box center [579, 360] width 15 height 13
click at [578, 365] on div "Safe Working Environment Work areas are orderly and easy to clean and disinfect…" at bounding box center [1045, 364] width 959 height 429
click at [578, 359] on input "Emergency escape procedures and route assignments, such as floor plans, workpla…" at bounding box center [579, 360] width 15 height 13
checkbox input "true"
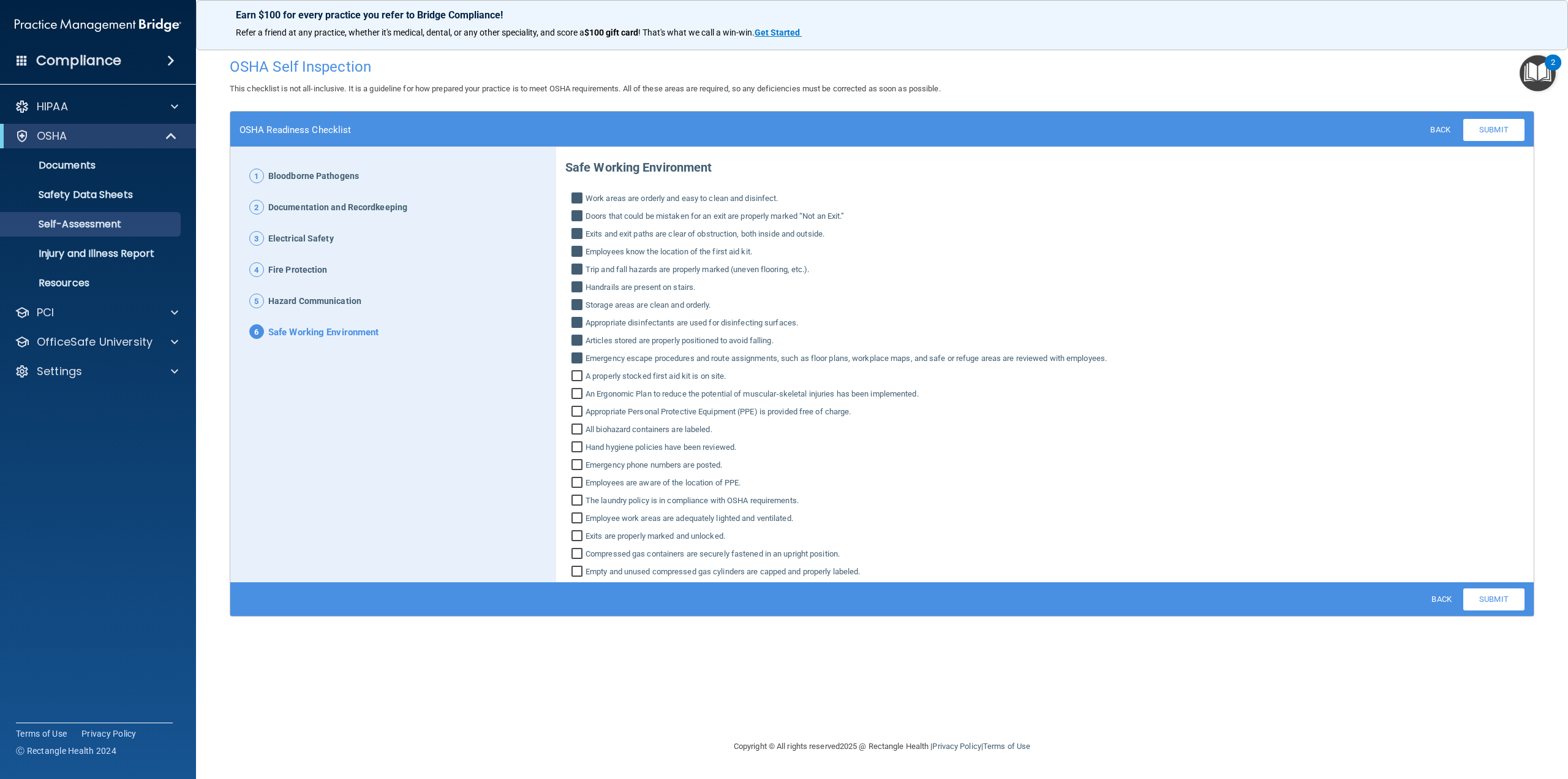
click at [575, 371] on input "A properly stocked first aid kit is on site." at bounding box center [579, 377] width 15 height 13
checkbox input "true"
click at [574, 389] on input "An Ergonomic Plan to reduce the potential of muscular‐skeletal injuries has bee…" at bounding box center [579, 395] width 15 height 13
checkbox input "true"
click at [575, 410] on input "Appropriate Personal Protective Equipment (PPE) is provided free of charge." at bounding box center [579, 414] width 15 height 13
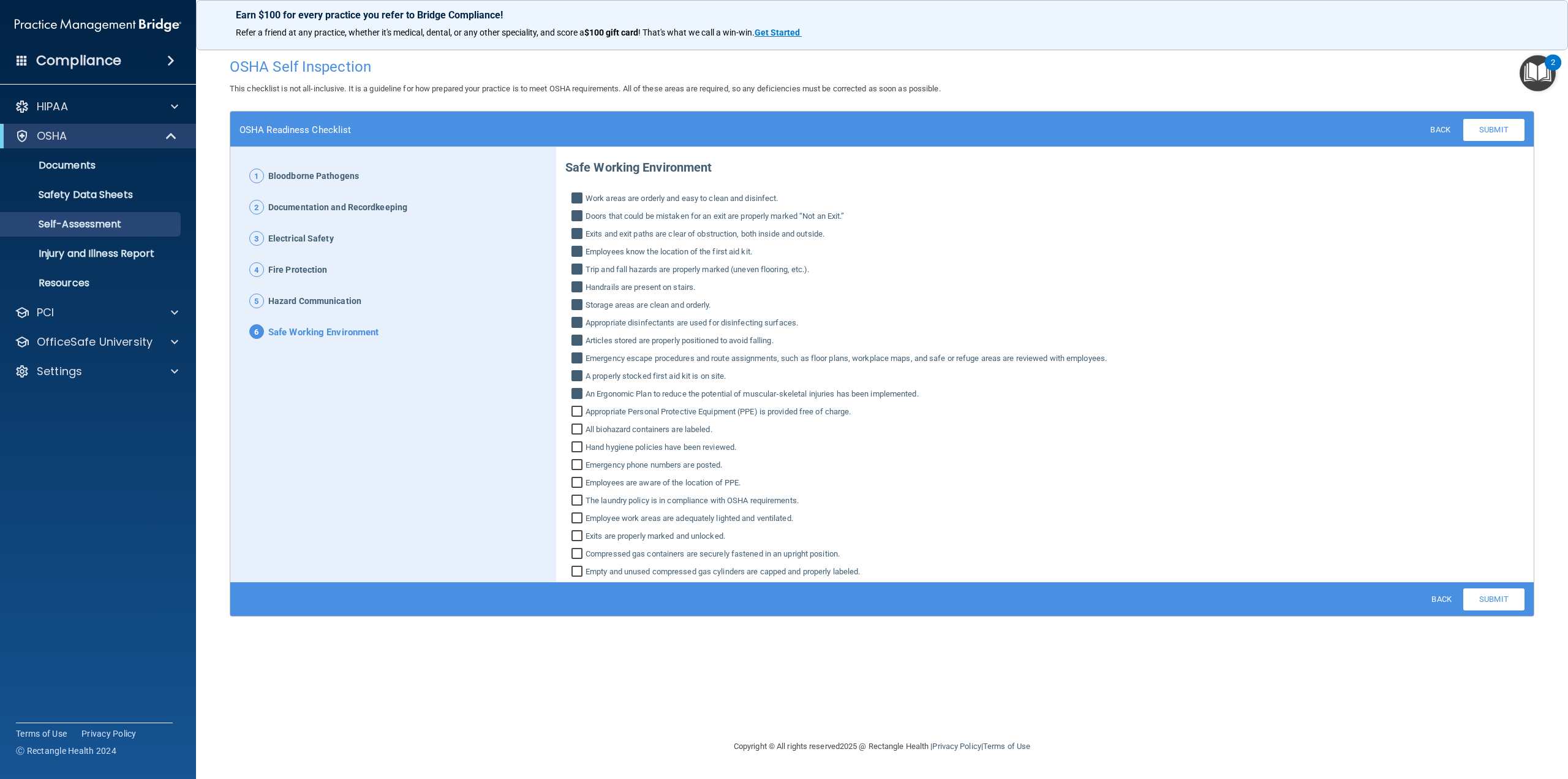
checkbox input "true"
click at [583, 440] on label "Hand hygiene policies have been reviewed." at bounding box center [1045, 447] width 959 height 15
click at [583, 443] on input "Hand hygiene policies have been reviewed." at bounding box center [579, 449] width 15 height 13
checkbox input "true"
click at [577, 436] on input "All biohazard containers are labeled." at bounding box center [579, 431] width 15 height 13
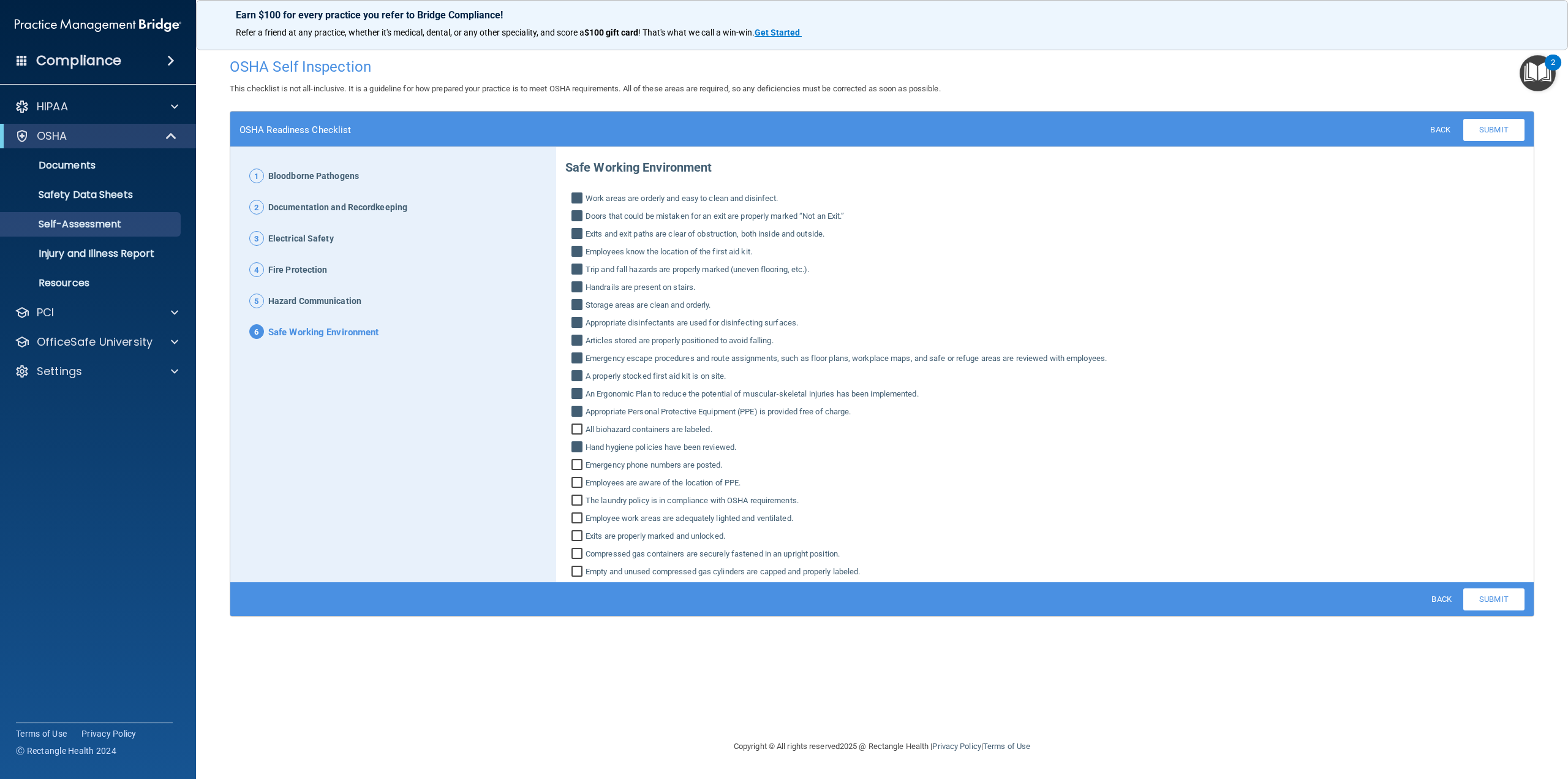
checkbox input "true"
click at [577, 456] on div "Safe Working Environment Work areas are orderly and easy to clean and disinfect…" at bounding box center [1045, 364] width 959 height 429
click at [579, 463] on input "Emergency phone numbers are posted." at bounding box center [579, 466] width 15 height 13
checkbox input "true"
click at [581, 478] on input "Employees are aware of the location of PPE." at bounding box center [579, 484] width 15 height 13
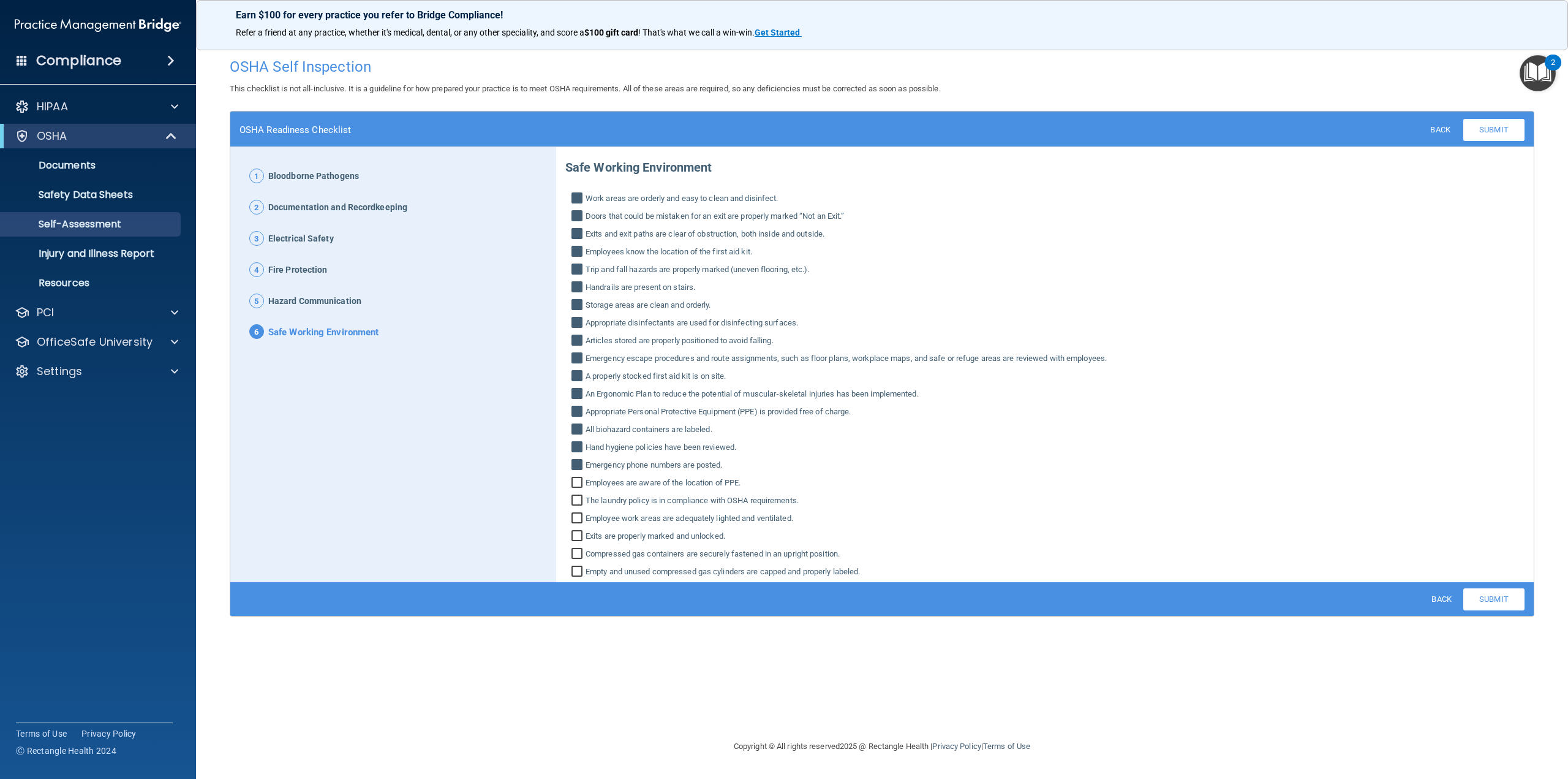
checkbox input "true"
click at [577, 498] on input "The laundry policy is in compliance with OSHA requirements." at bounding box center [579, 501] width 15 height 13
checkbox input "true"
click at [573, 511] on label "Employee work areas are adequately lighted and ventilated." at bounding box center [1045, 518] width 959 height 15
click at [573, 513] on input "Employee work areas are adequately lighted and ventilated." at bounding box center [579, 520] width 15 height 13
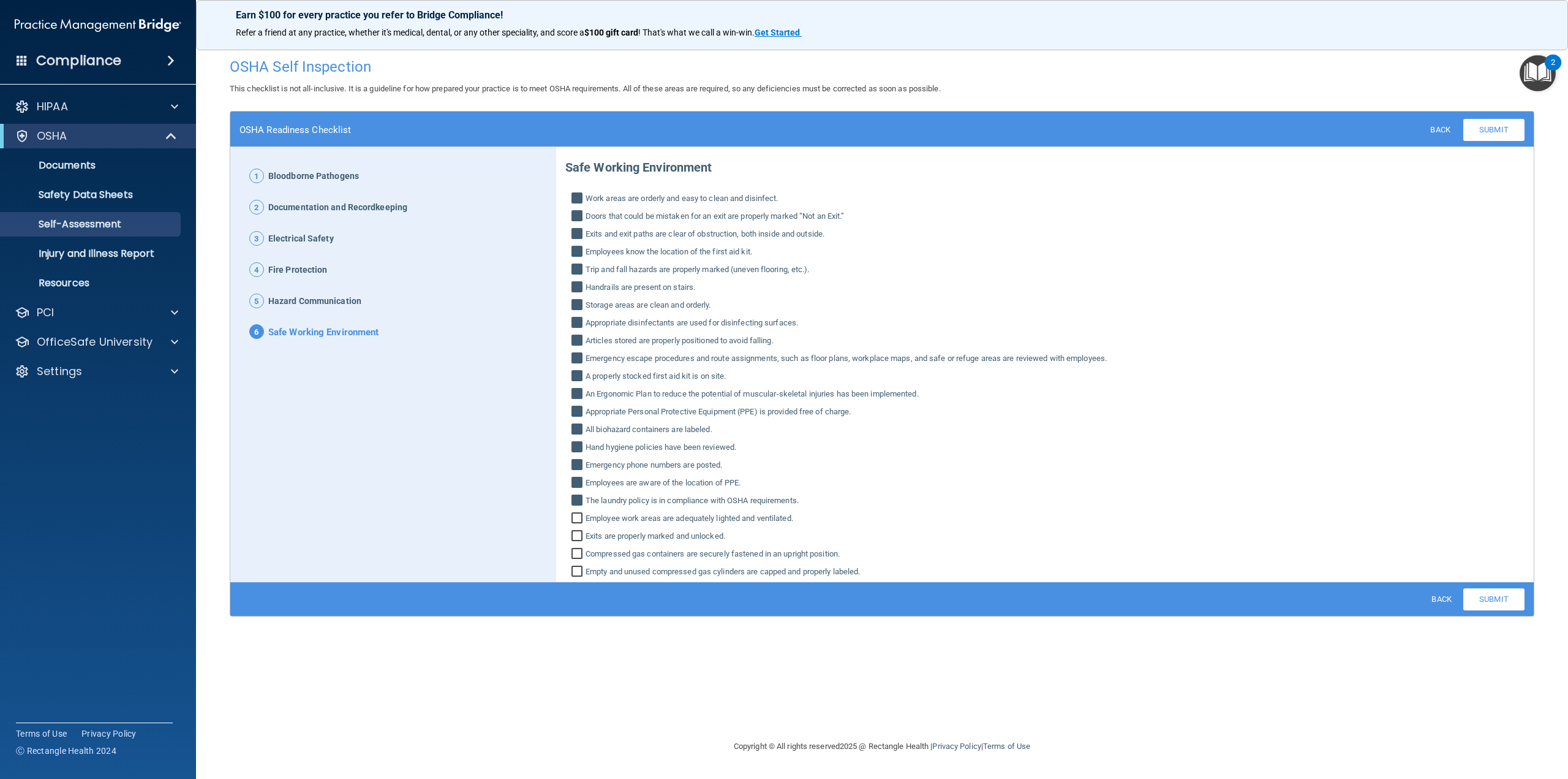
checkbox input "true"
click at [576, 537] on input "Exits are properly marked and unlocked." at bounding box center [579, 538] width 15 height 13
checkbox input "true"
click at [579, 556] on input "Compressed gas containers are securely fastened in an upright position." at bounding box center [579, 555] width 15 height 13
checkbox input "true"
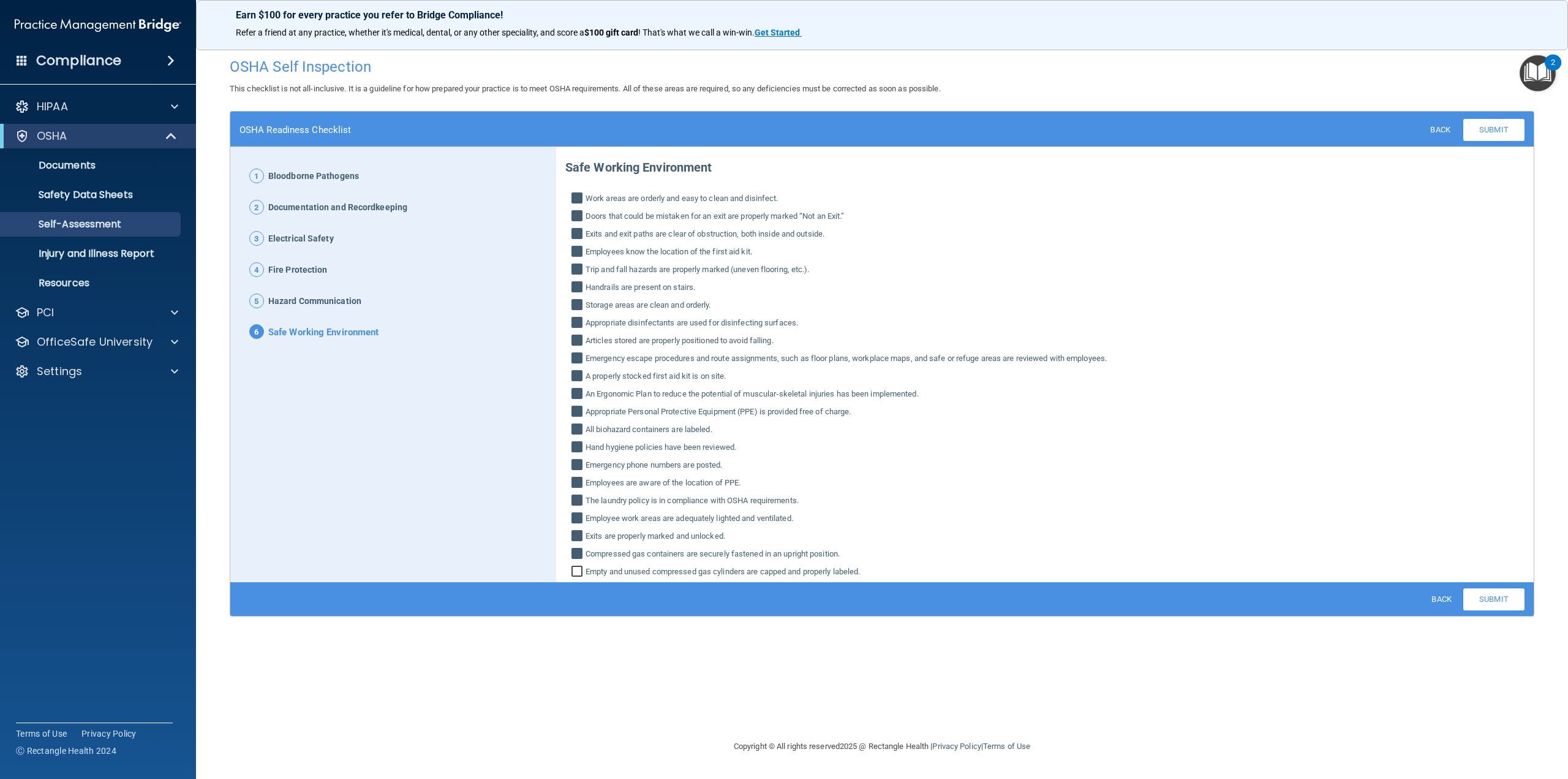
click at [579, 569] on input "Empty and unused compressed gas cylinders are capped and properly labeled." at bounding box center [579, 573] width 15 height 13
checkbox input "true"
click at [1476, 591] on link "Submit" at bounding box center [1495, 599] width 62 height 22
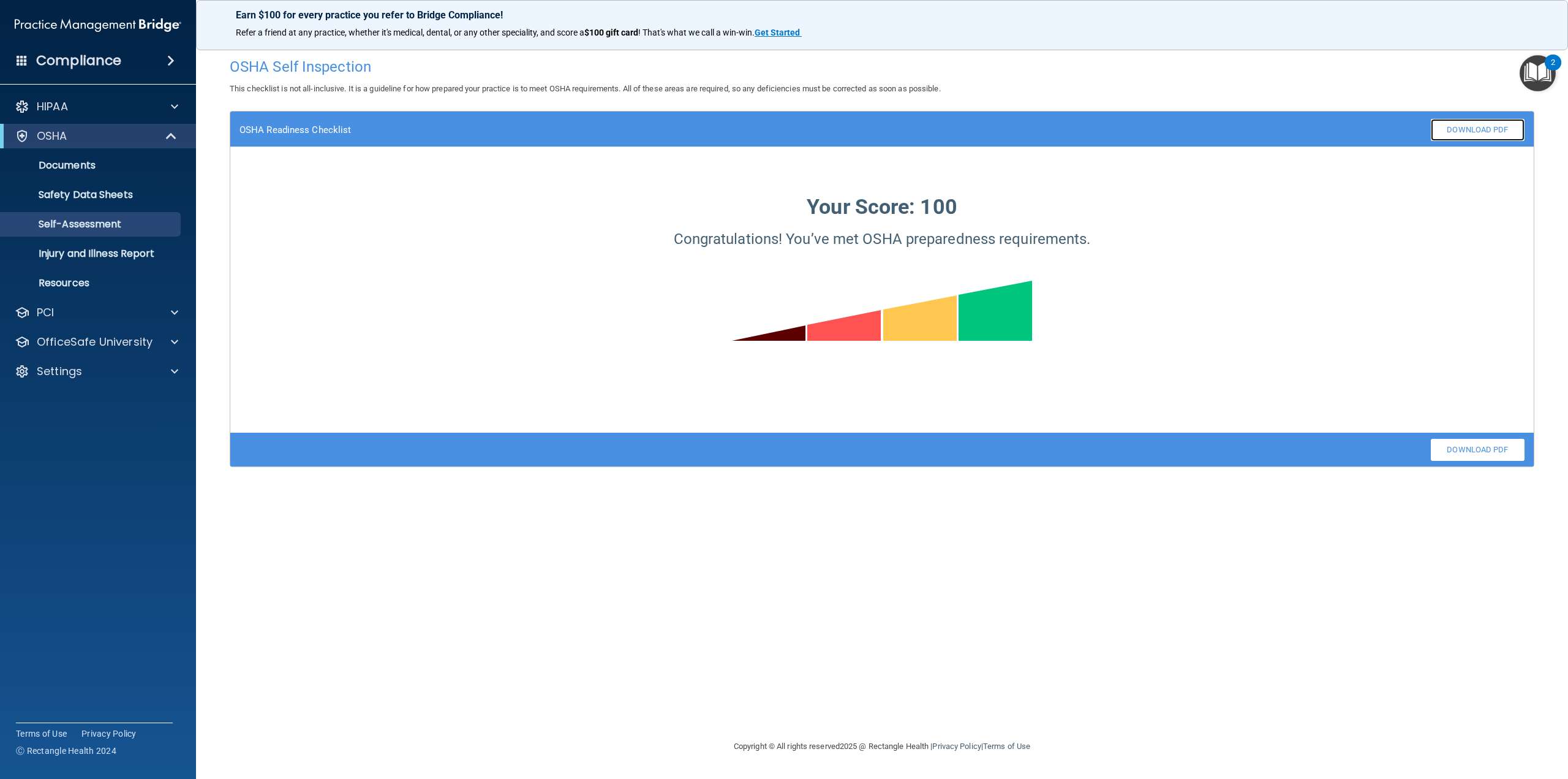
click at [1481, 124] on link "Download PDF" at bounding box center [1477, 130] width 93 height 22
click at [84, 249] on p "Injury and Illness Report" at bounding box center [92, 254] width 167 height 13
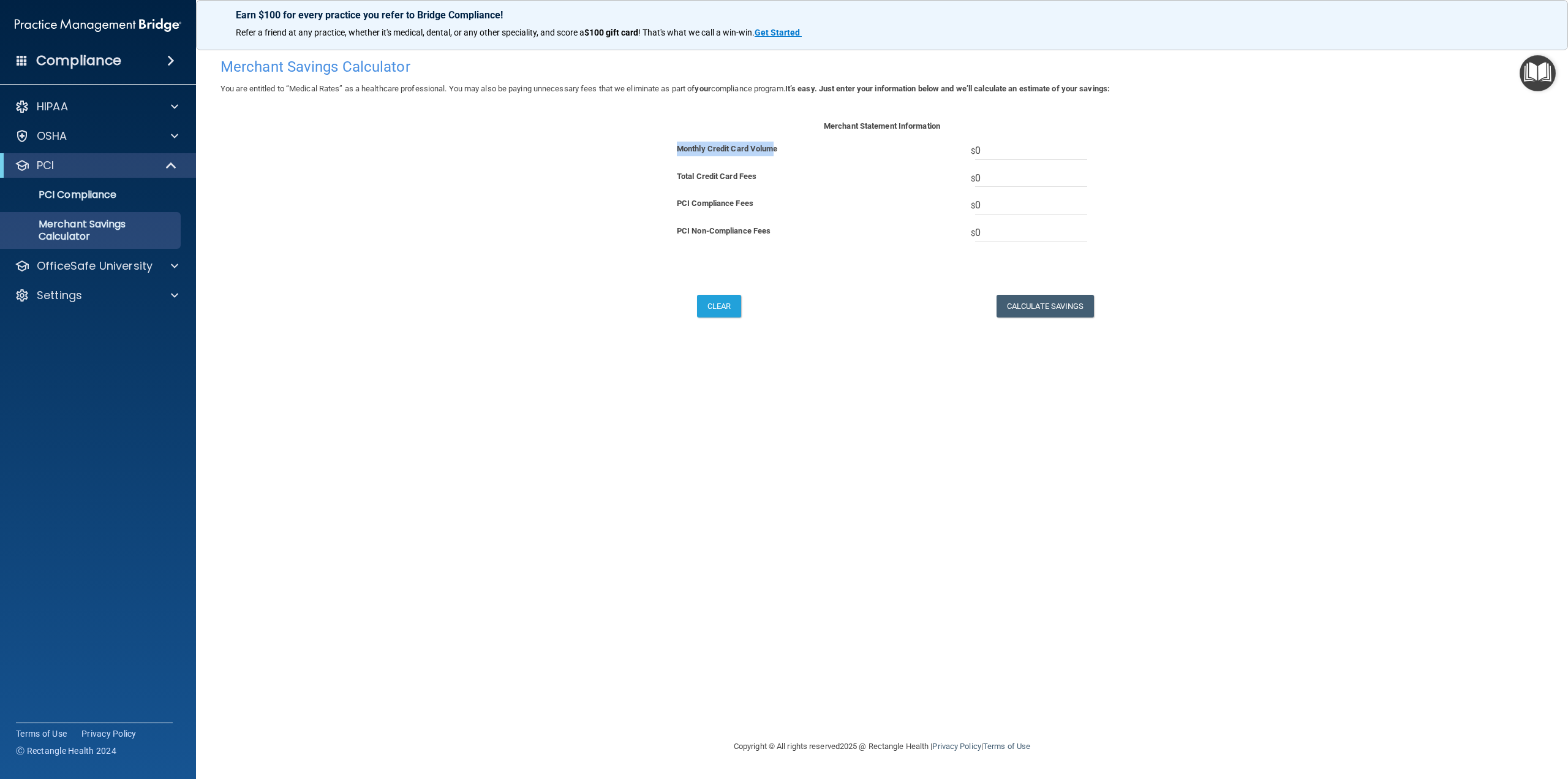
drag, startPoint x: 773, startPoint y: 148, endPoint x: 675, endPoint y: 148, distance: 98.0
click at [675, 148] on div "Monthly Credit Card Volume" at bounding box center [774, 149] width 214 height 15
drag, startPoint x: 720, startPoint y: 180, endPoint x: 621, endPoint y: 170, distance: 99.5
click at [621, 170] on form "Merchant Statement Information Monthly Credit Card Volume $ 0 Total Credit Card…" at bounding box center [881, 232] width 1305 height 228
click at [175, 273] on div "OfficeSafe University" at bounding box center [98, 266] width 197 height 24
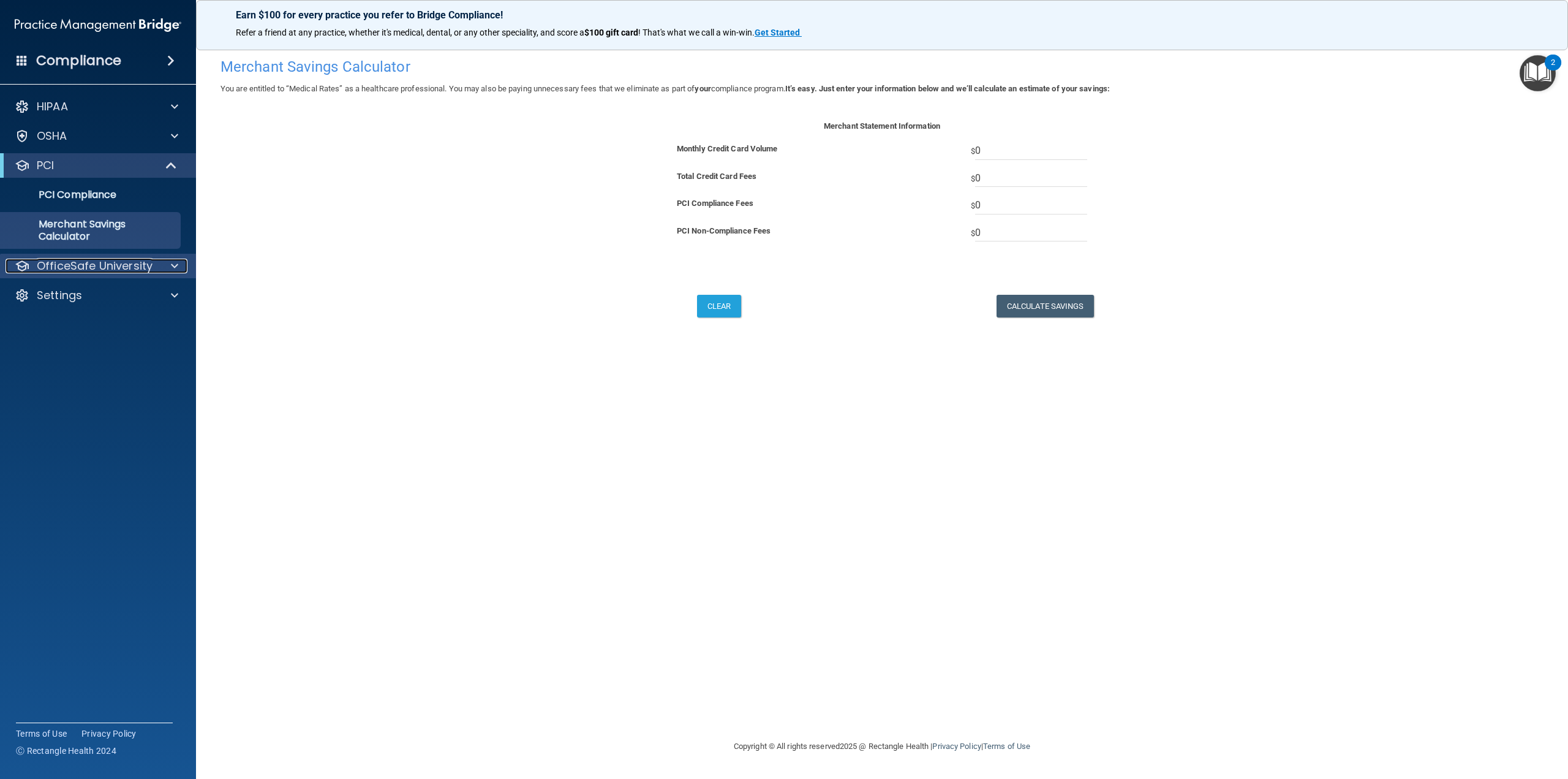
click at [170, 261] on div at bounding box center [173, 266] width 31 height 15
click at [110, 300] on div "HIPAA Training" at bounding box center [92, 296] width 167 height 13
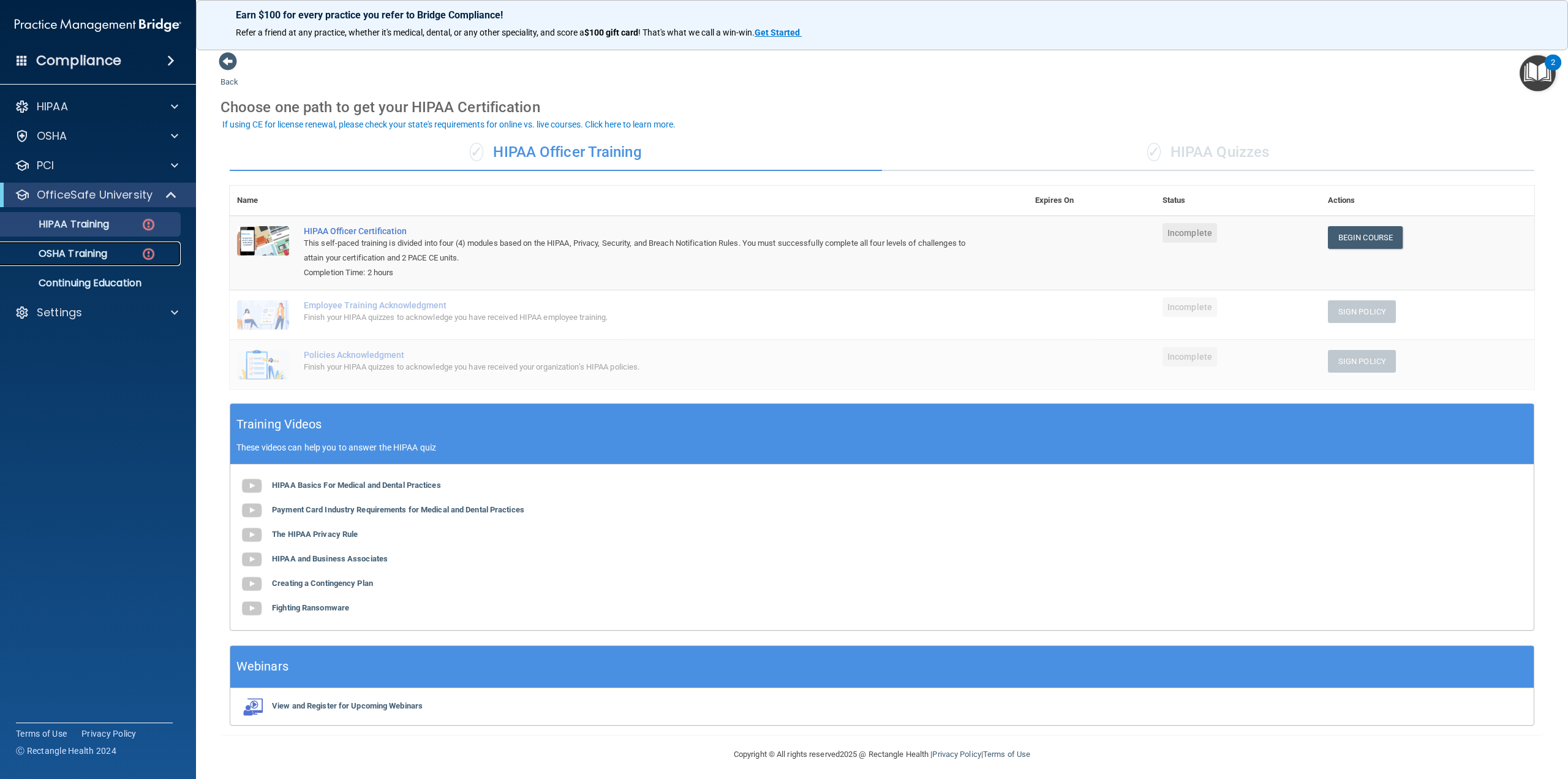
click at [107, 252] on p "OSHA Training" at bounding box center [57, 254] width 99 height 13
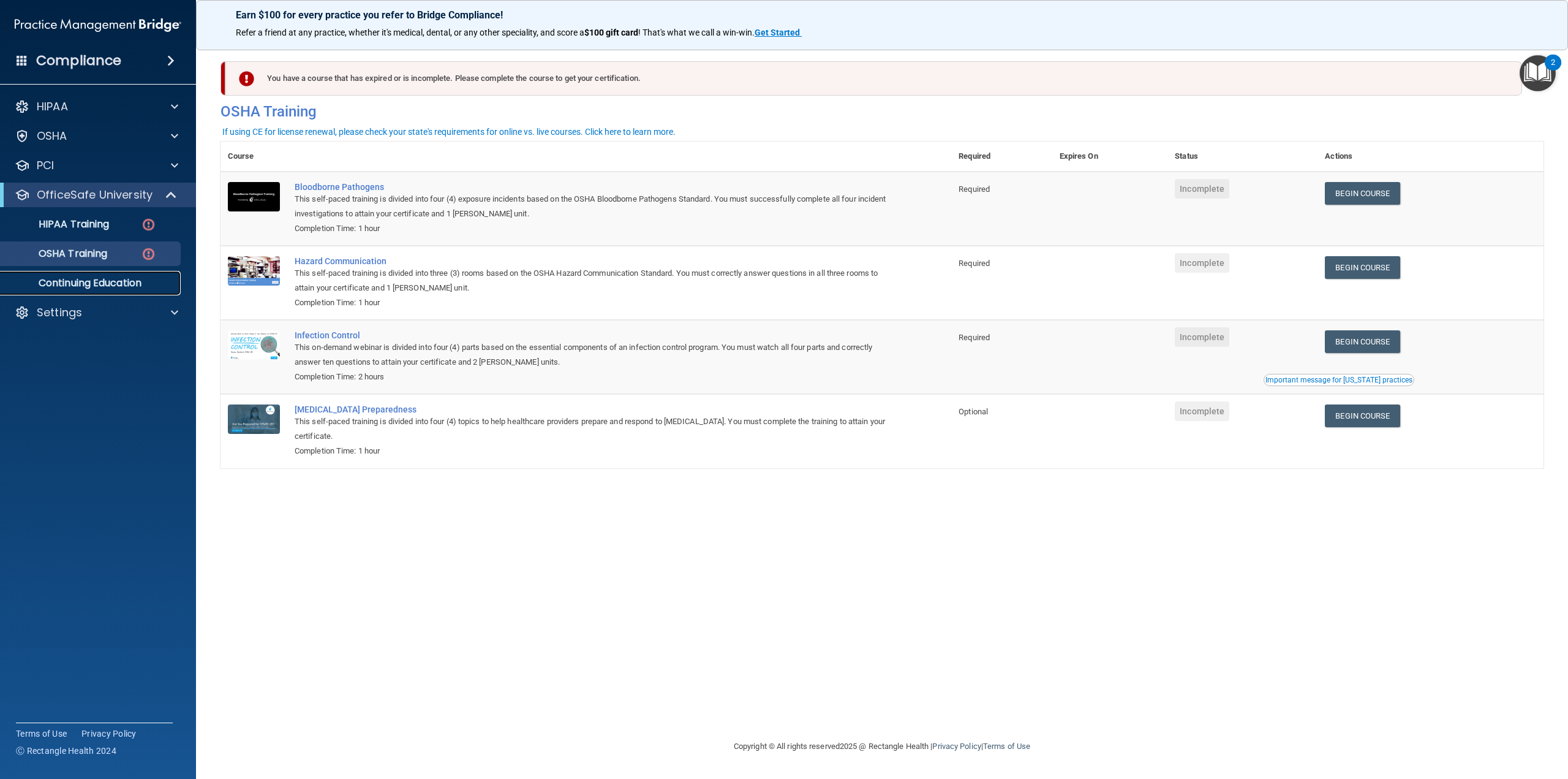
click at [120, 286] on p "Continuing Education" at bounding box center [92, 283] width 167 height 13
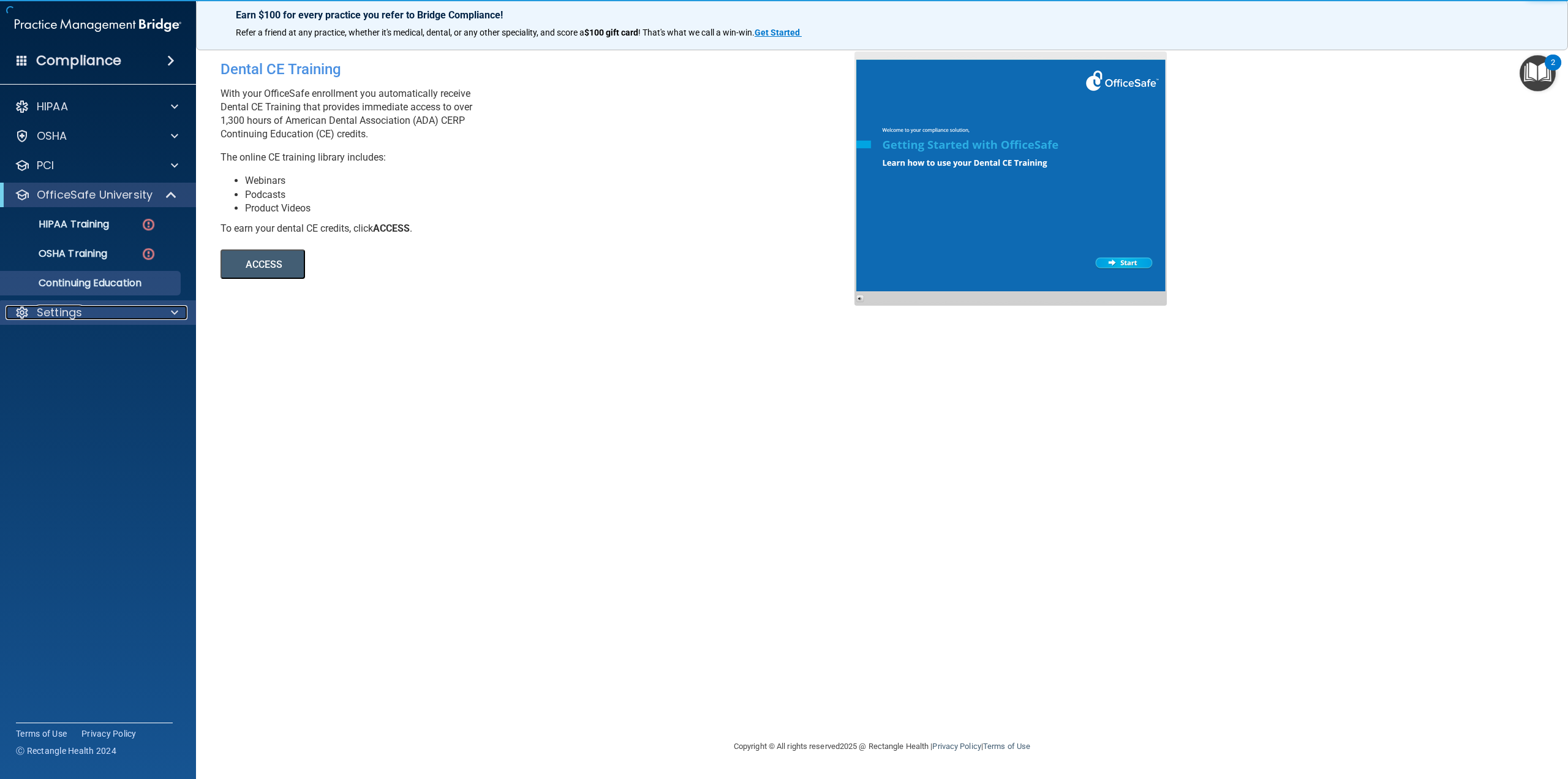
click at [144, 308] on div "Settings" at bounding box center [82, 312] width 152 height 15
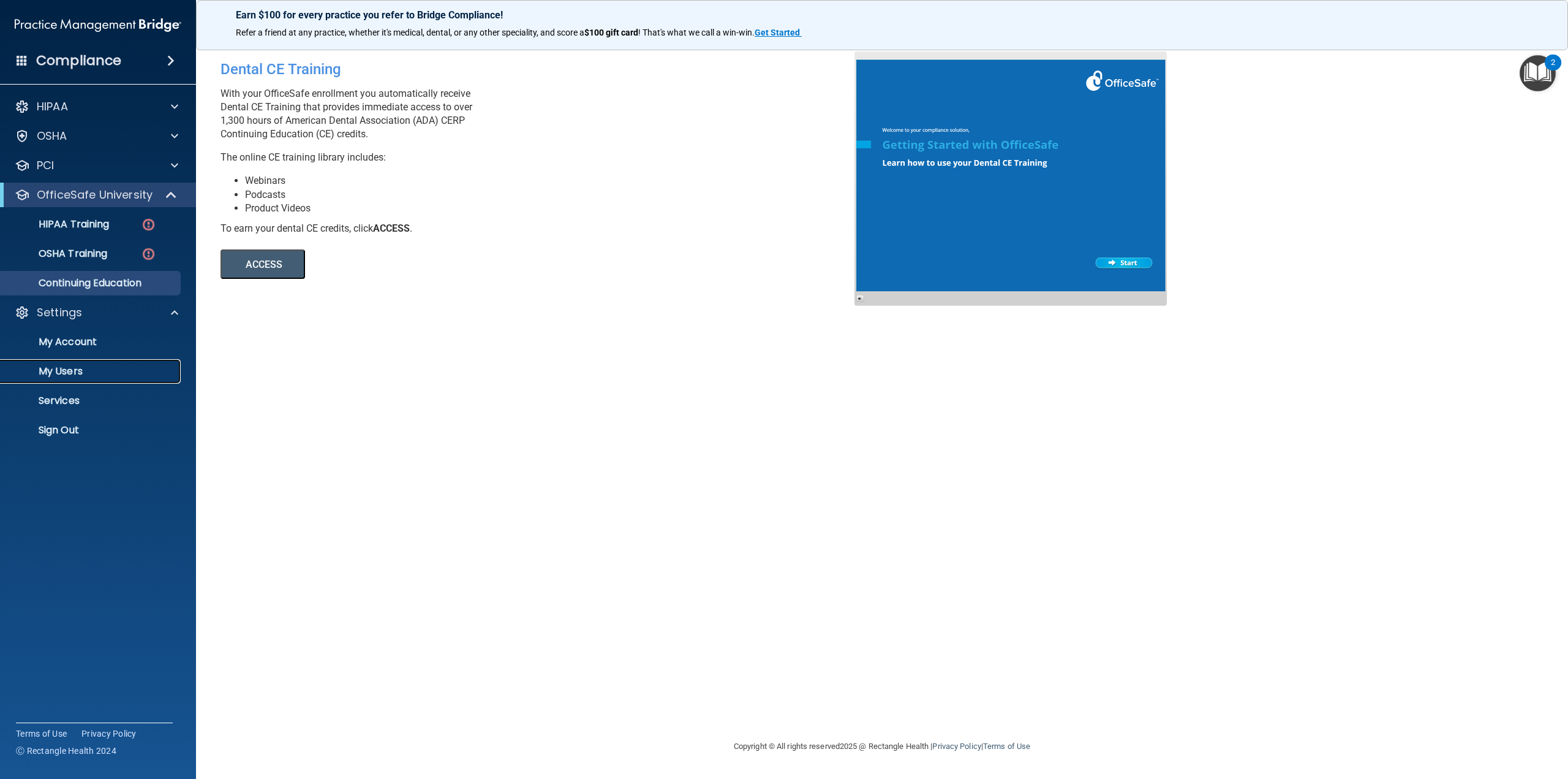
click at [111, 372] on p "My Users" at bounding box center [92, 372] width 167 height 13
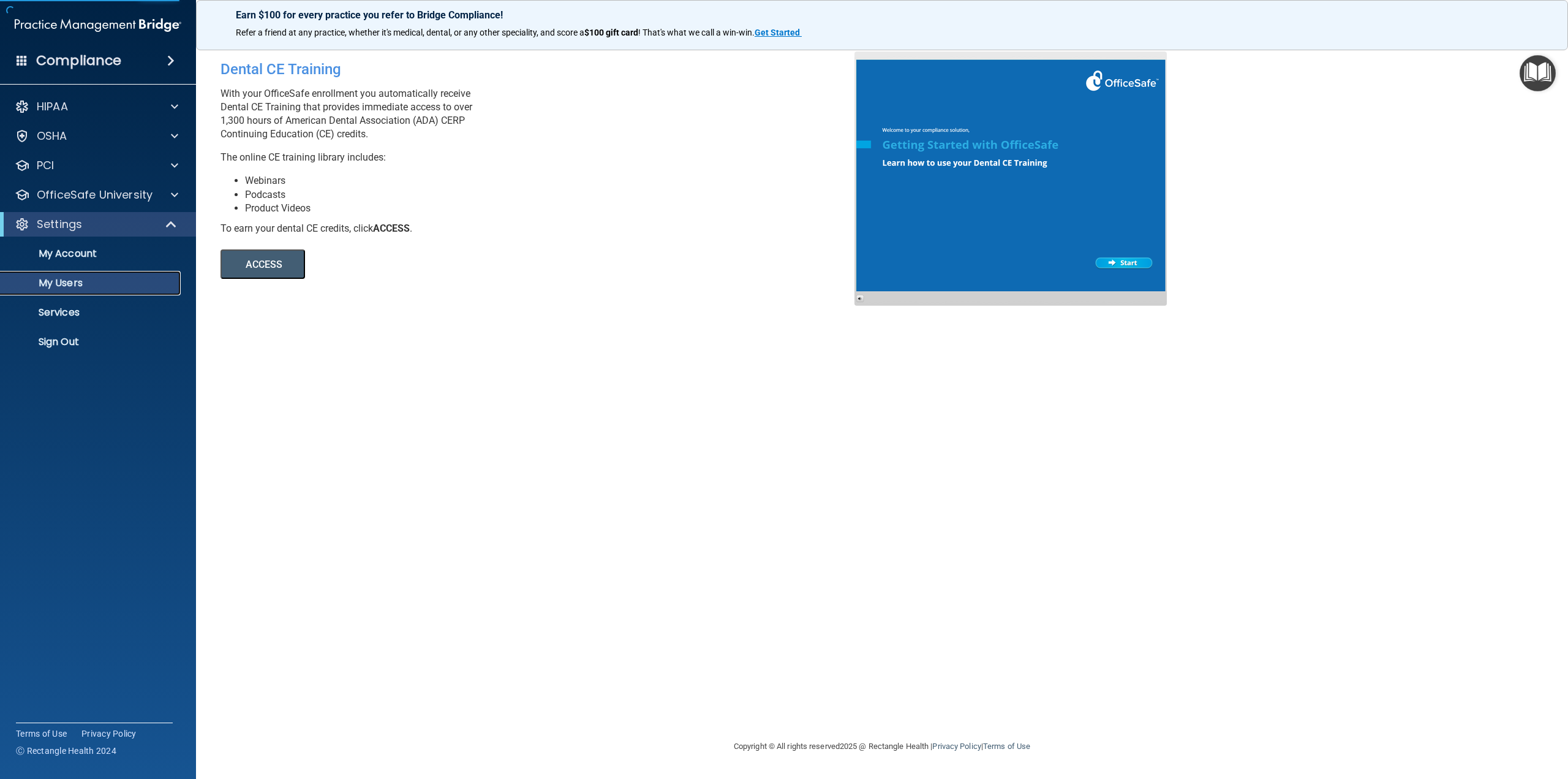
select select "20"
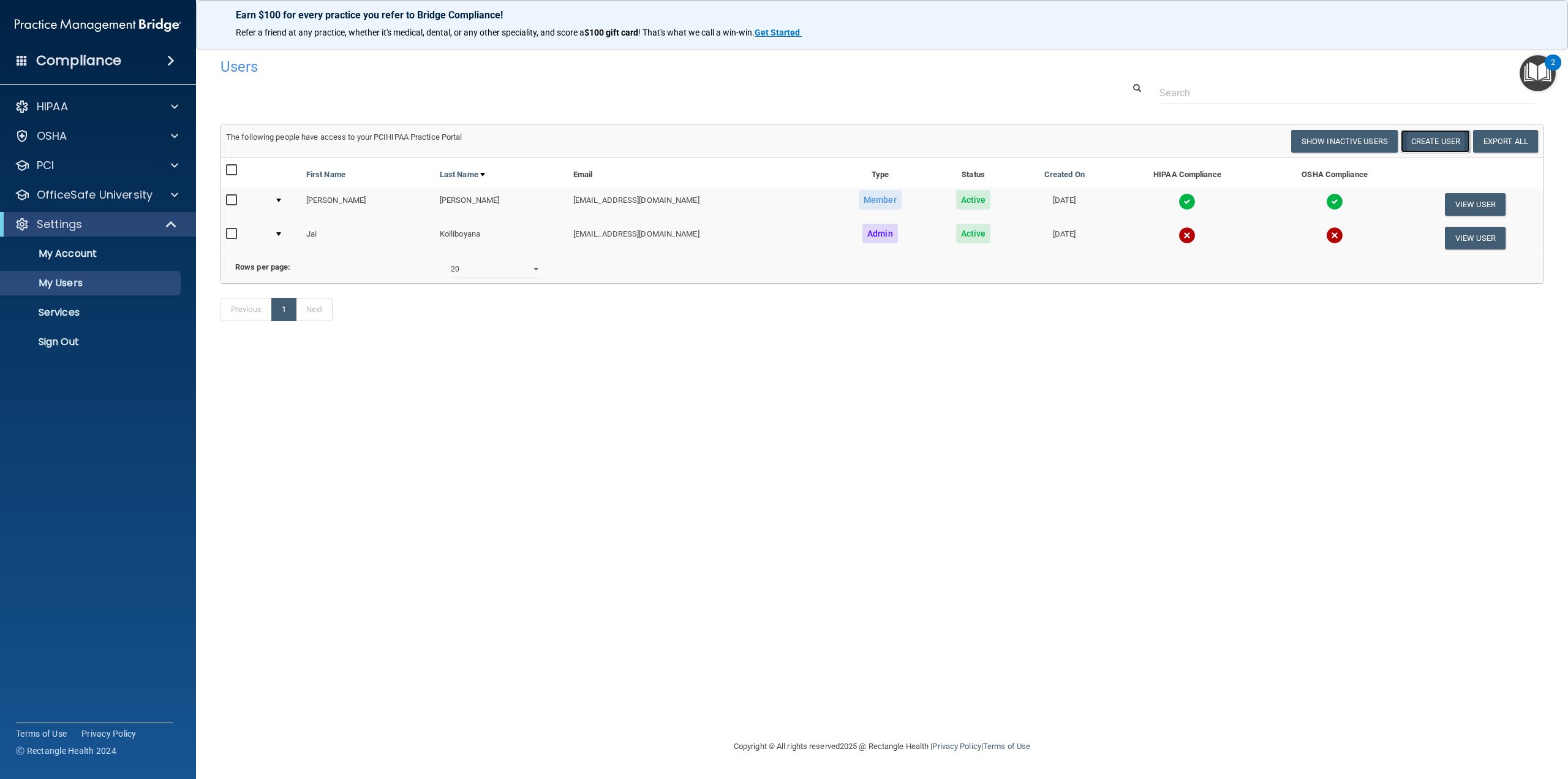
click at [1424, 141] on button "Create User" at bounding box center [1436, 141] width 69 height 23
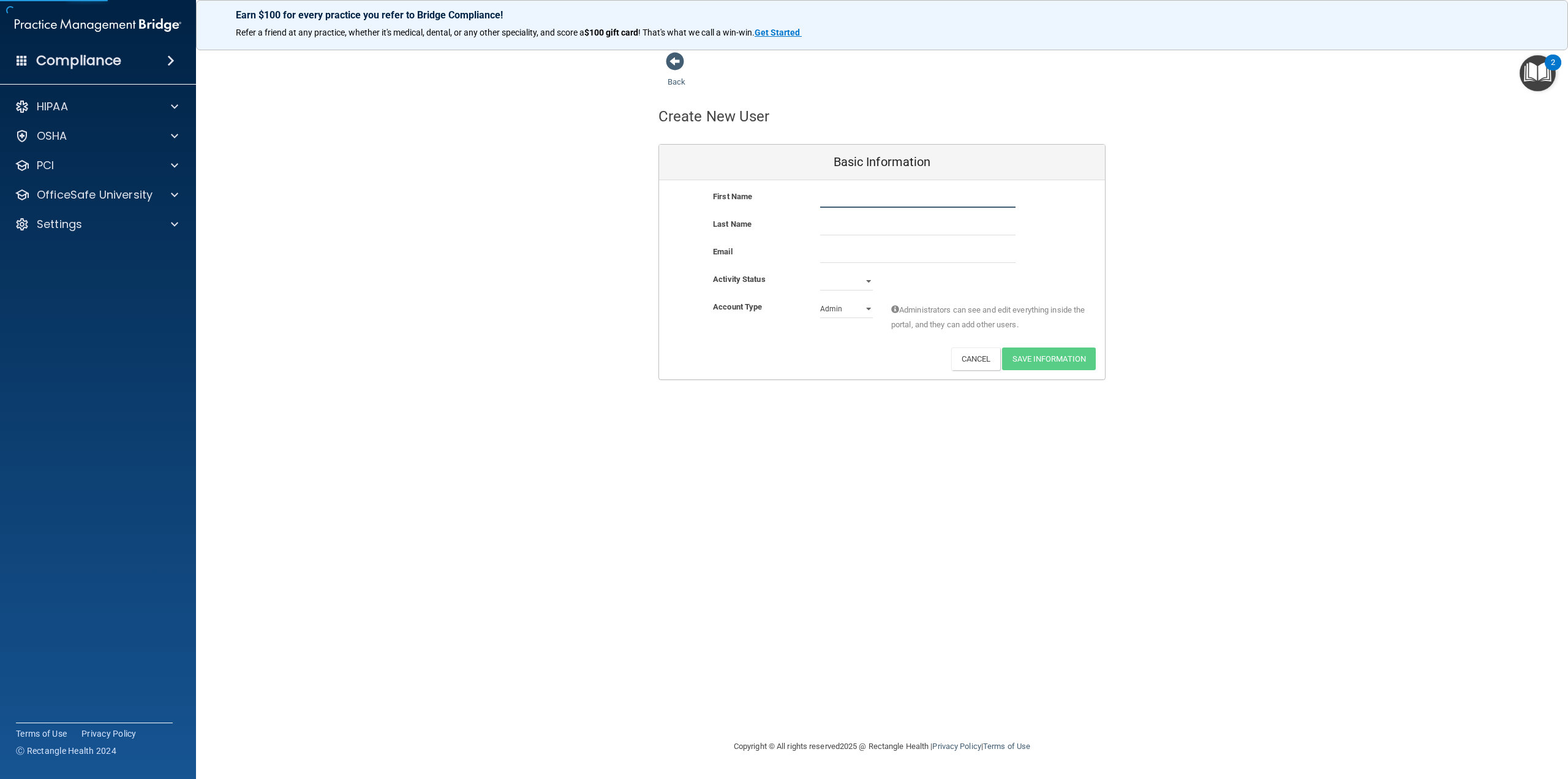
click at [890, 191] on input "text" at bounding box center [917, 199] width 195 height 18
click at [833, 197] on input "text" at bounding box center [917, 199] width 195 height 18
click at [24, 57] on span at bounding box center [22, 60] width 11 height 11
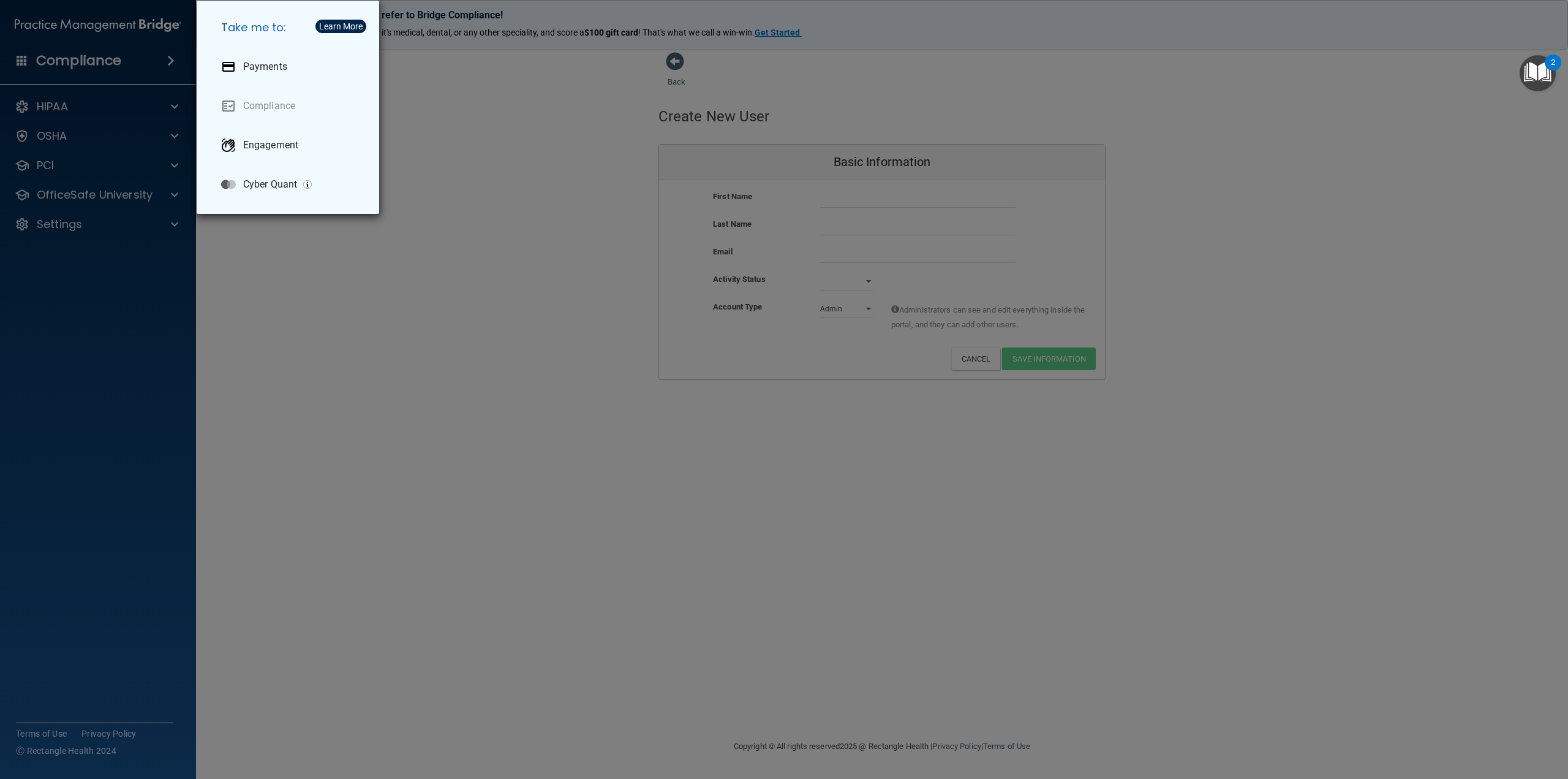
click at [167, 61] on div "Take me to: Payments Compliance Engagement Cyber Quant" at bounding box center [784, 389] width 1568 height 779
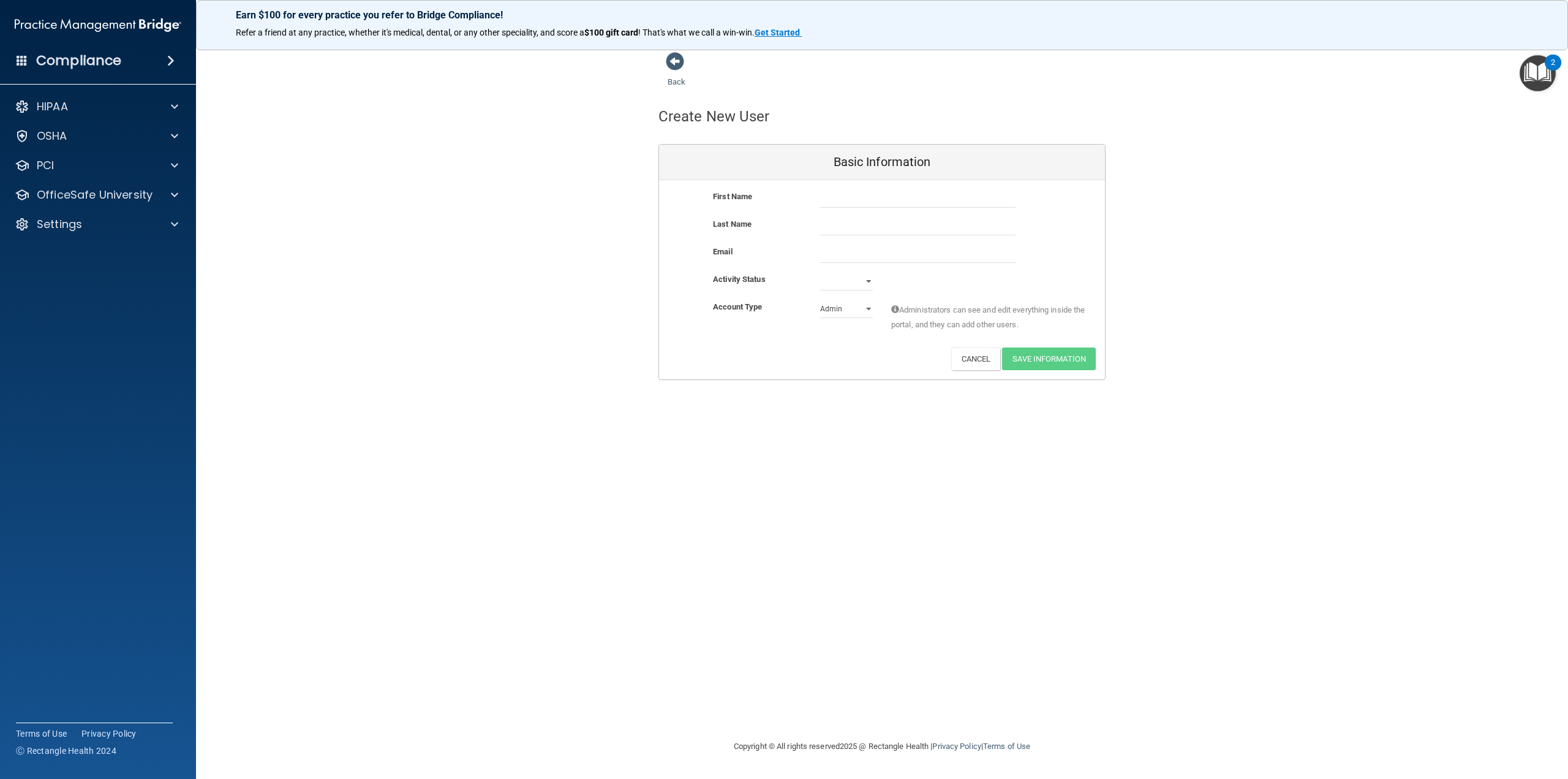
click at [171, 61] on span at bounding box center [170, 61] width 7 height 15
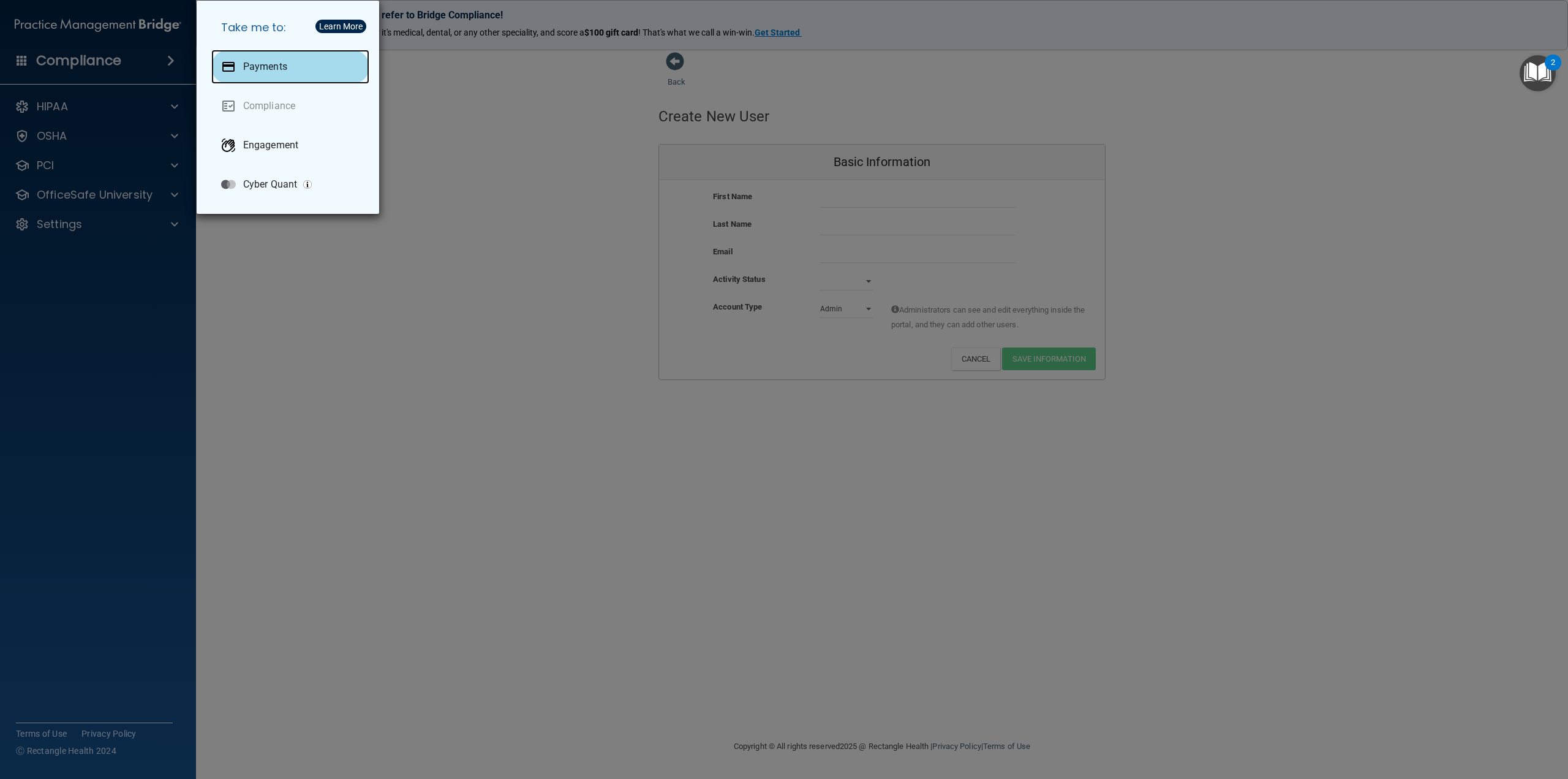
click at [269, 61] on p "Payments" at bounding box center [265, 67] width 44 height 13
click at [164, 56] on div "Take me to: Payments Compliance Engagement Cyber Quant" at bounding box center [784, 389] width 1568 height 779
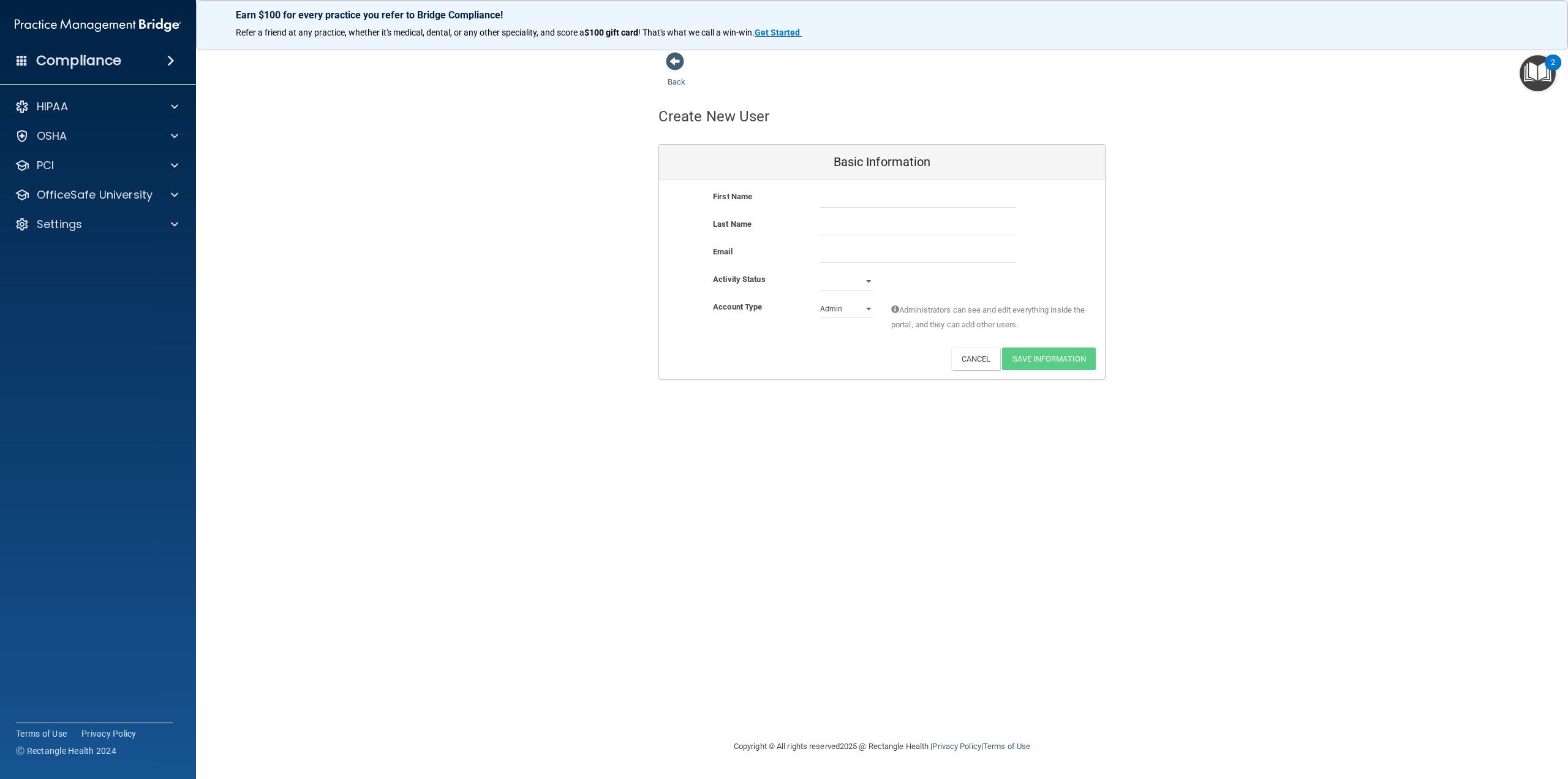
click at [15, 60] on div "Compliance" at bounding box center [98, 61] width 196 height 27
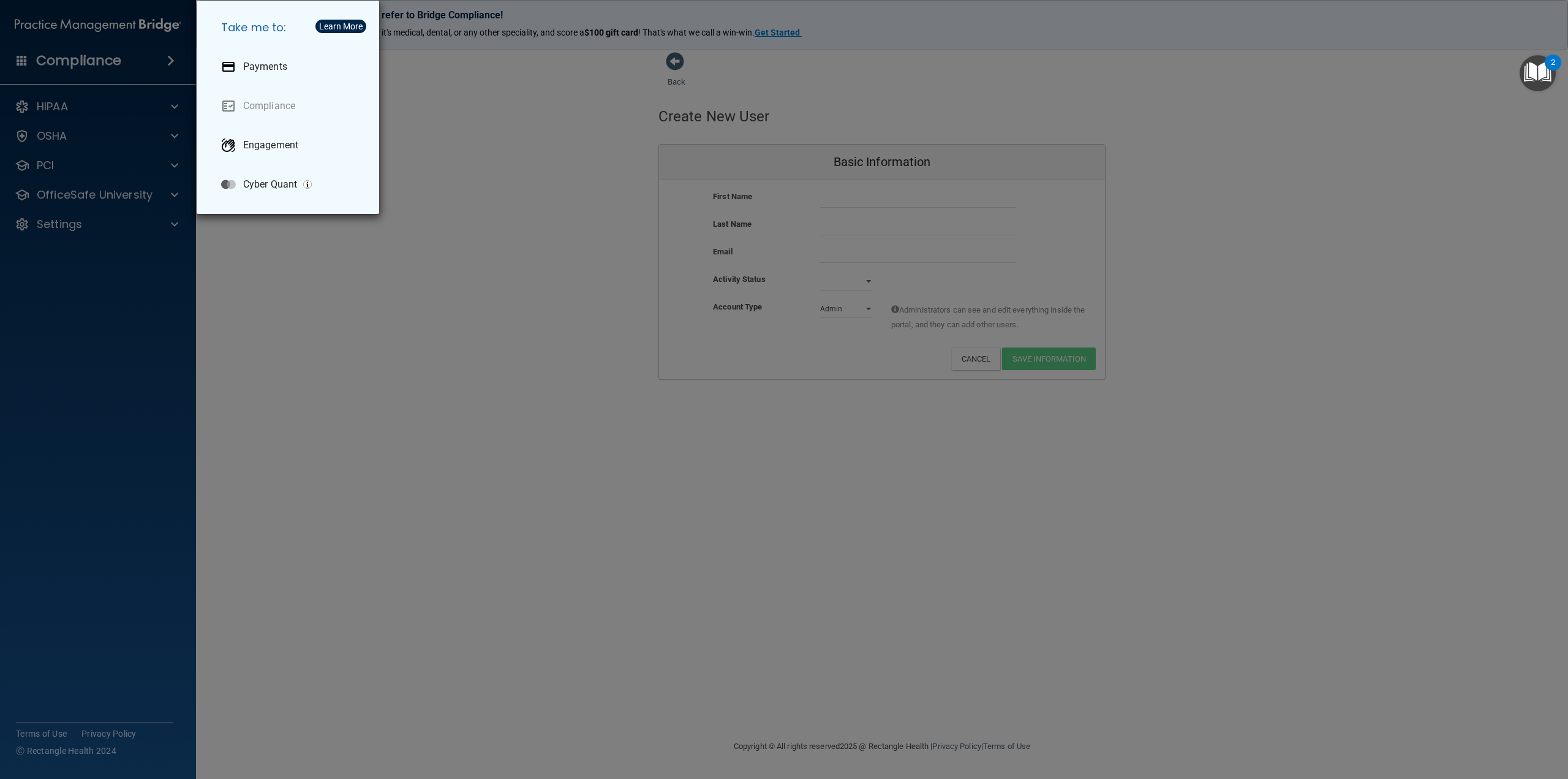
drag, startPoint x: 129, startPoint y: 88, endPoint x: 99, endPoint y: 99, distance: 32.0
click at [130, 88] on div "Take me to: Payments Compliance Engagement Cyber Quant" at bounding box center [784, 389] width 1568 height 779
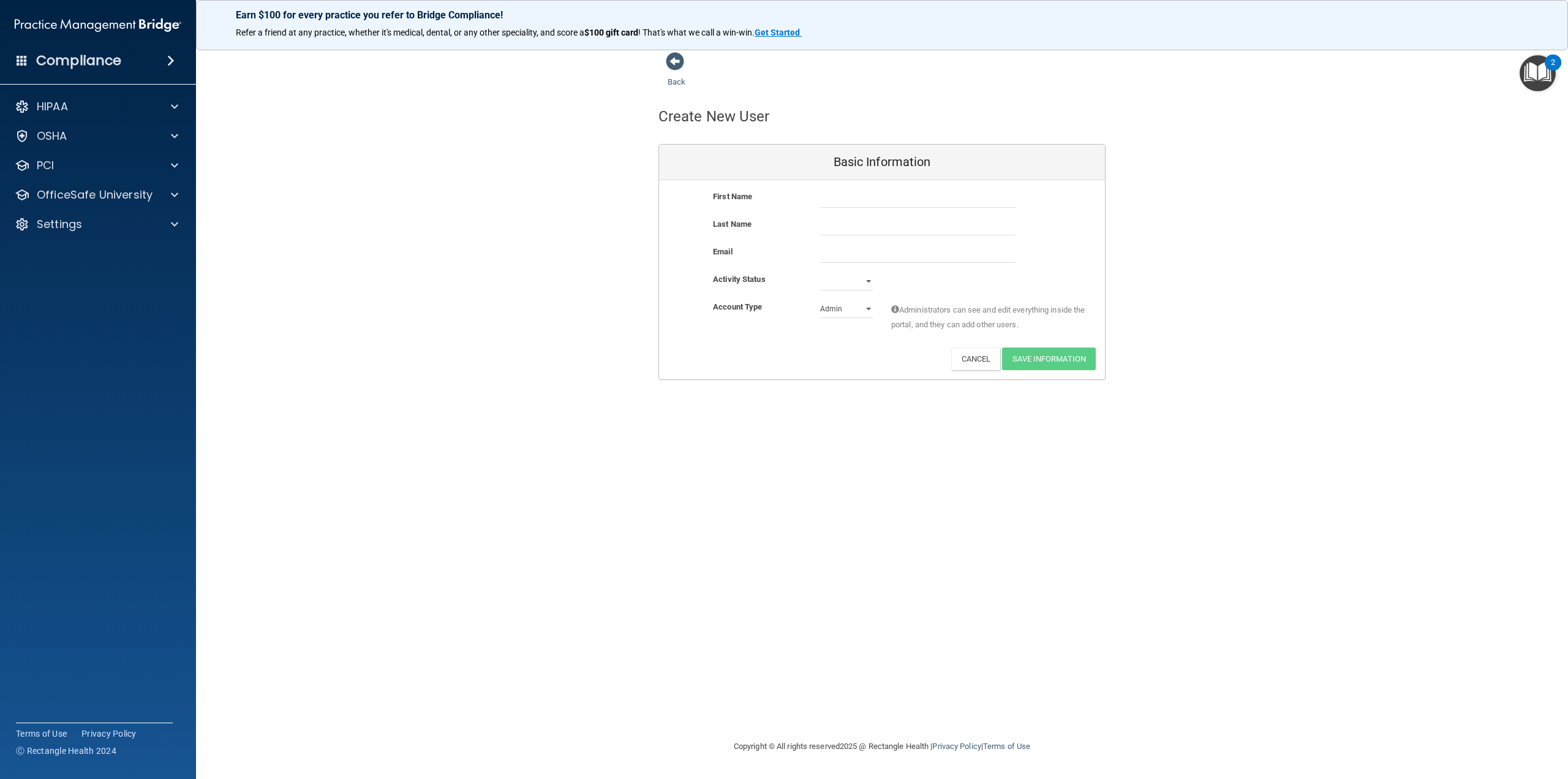
click at [111, 61] on h4 "Compliance" at bounding box center [79, 60] width 85 height 17
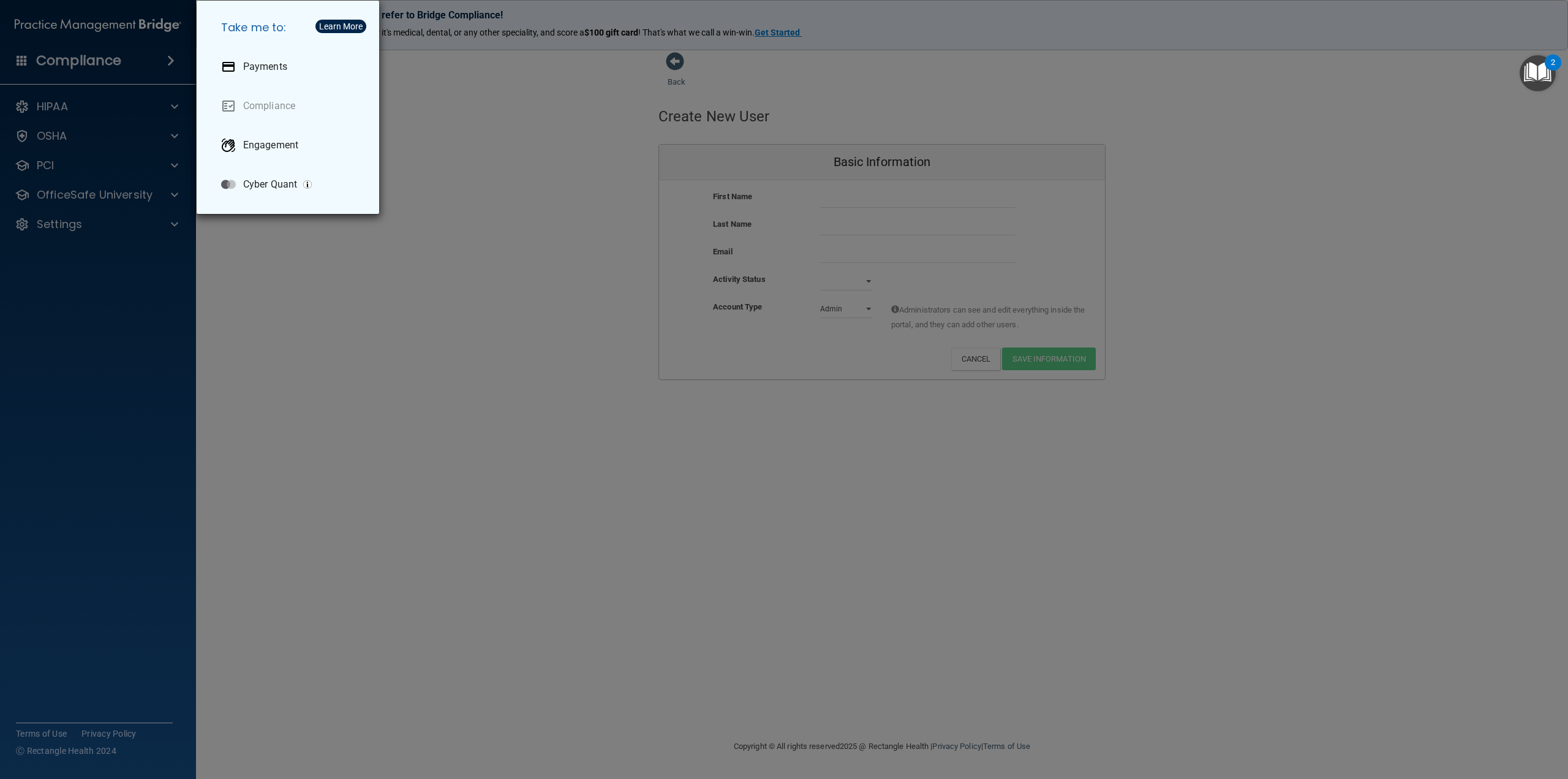
click at [170, 65] on div "Take me to: Payments Compliance Engagement Cyber Quant" at bounding box center [784, 389] width 1568 height 779
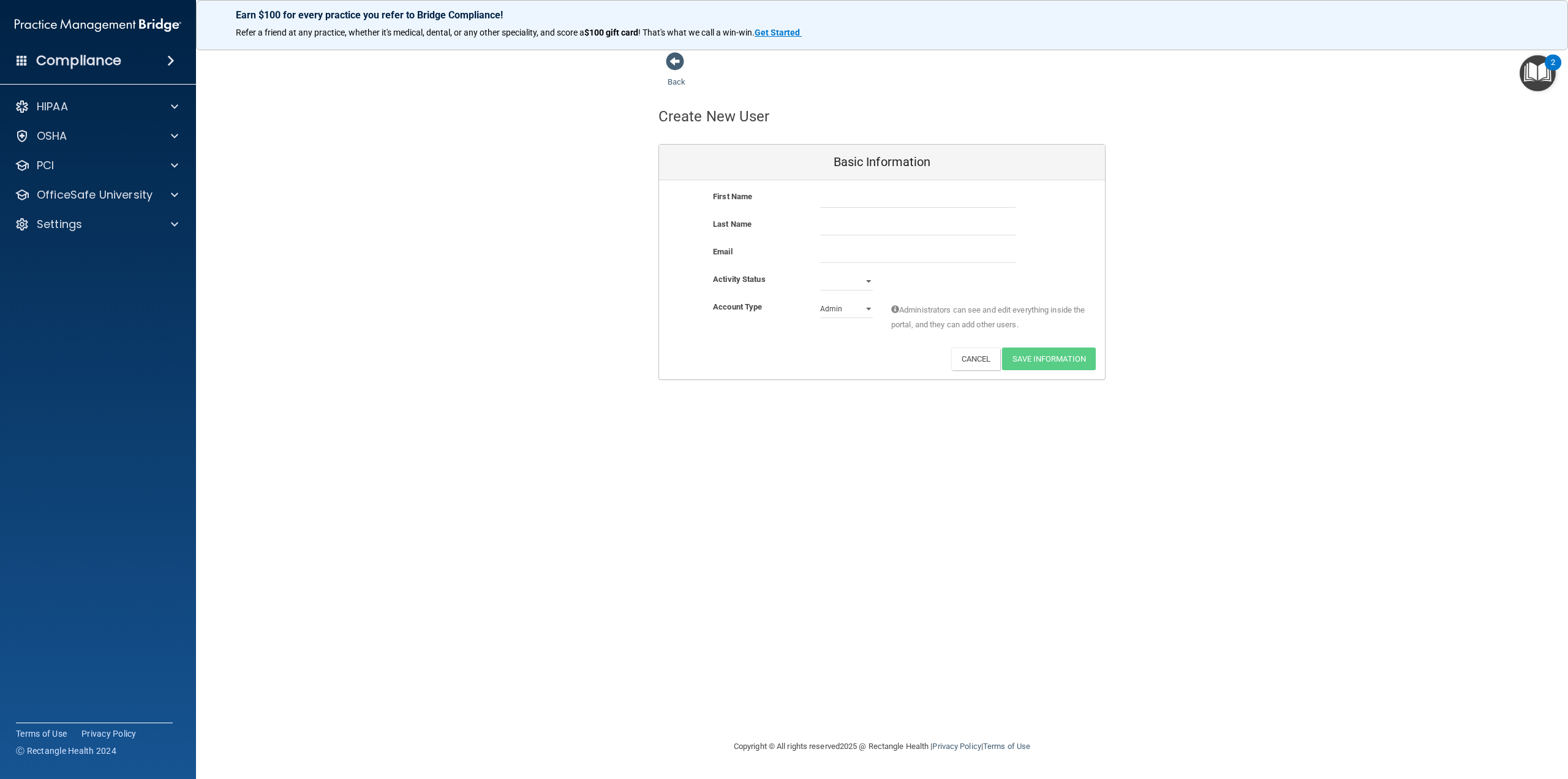
click at [172, 62] on span at bounding box center [170, 61] width 7 height 15
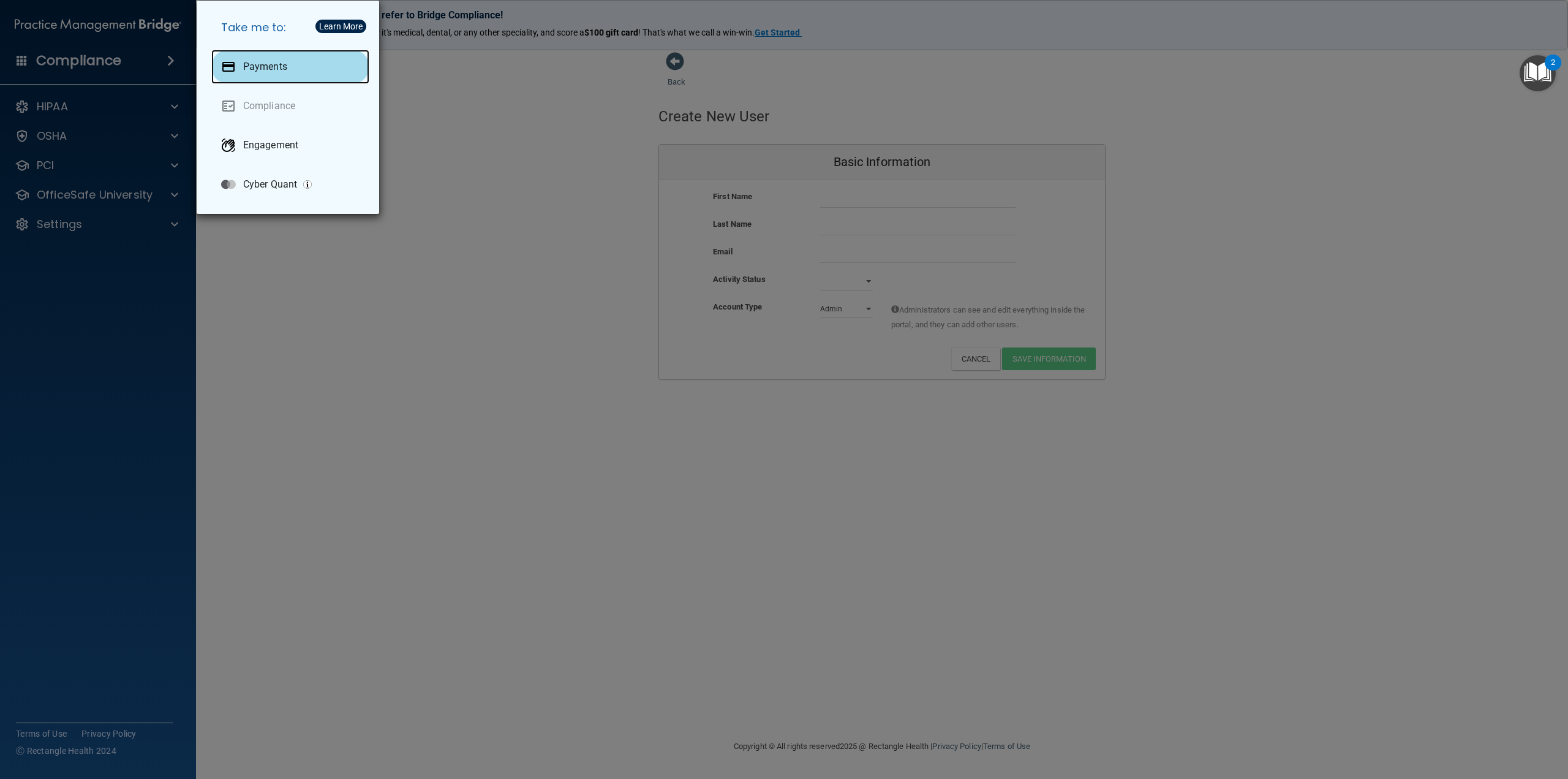
click at [268, 65] on p "Payments" at bounding box center [265, 67] width 44 height 13
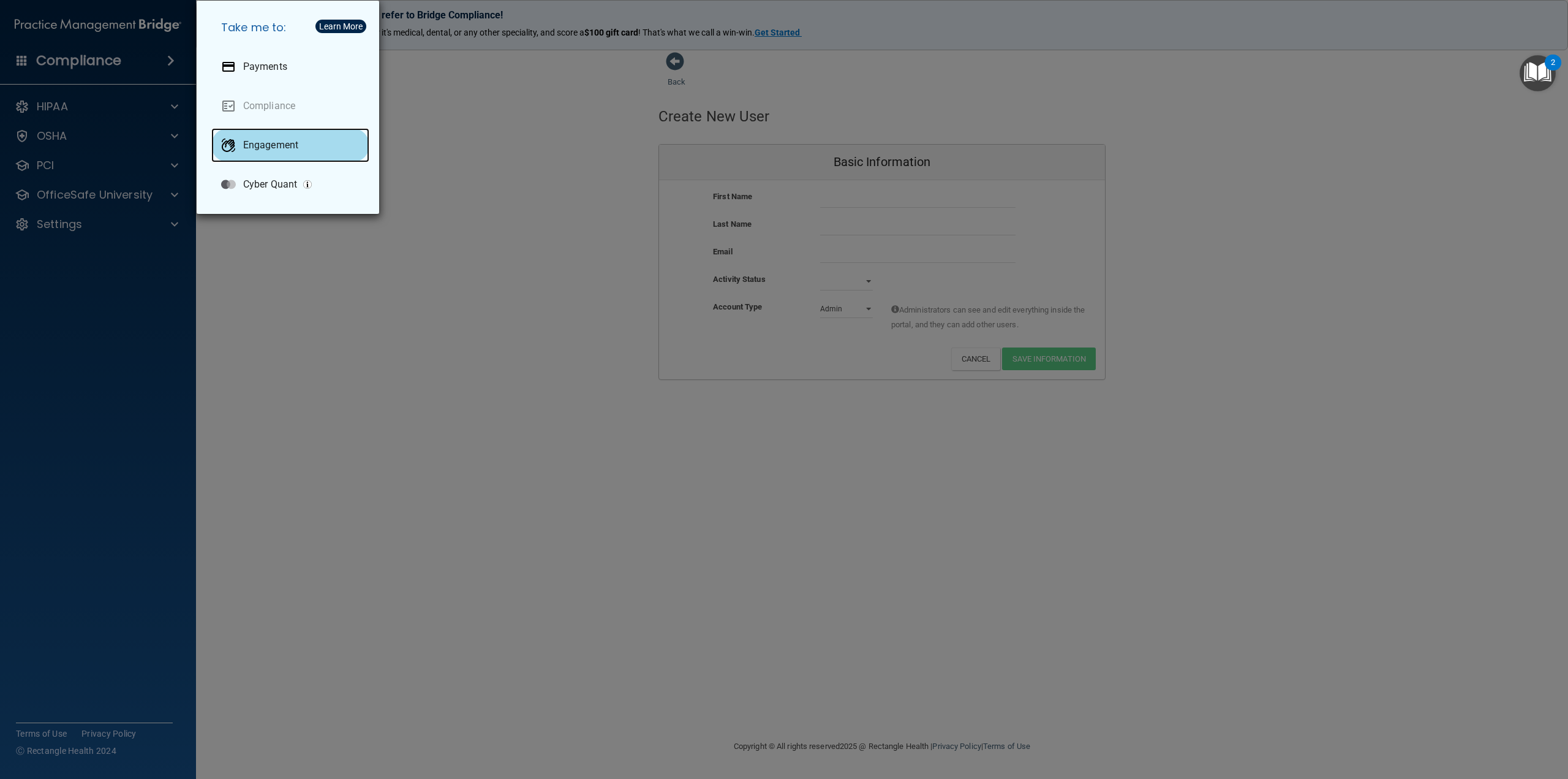
click at [252, 133] on div "Engagement" at bounding box center [290, 145] width 158 height 34
click at [250, 182] on p "Cyber Quant" at bounding box center [269, 185] width 54 height 13
